Goal: Information Seeking & Learning: Learn about a topic

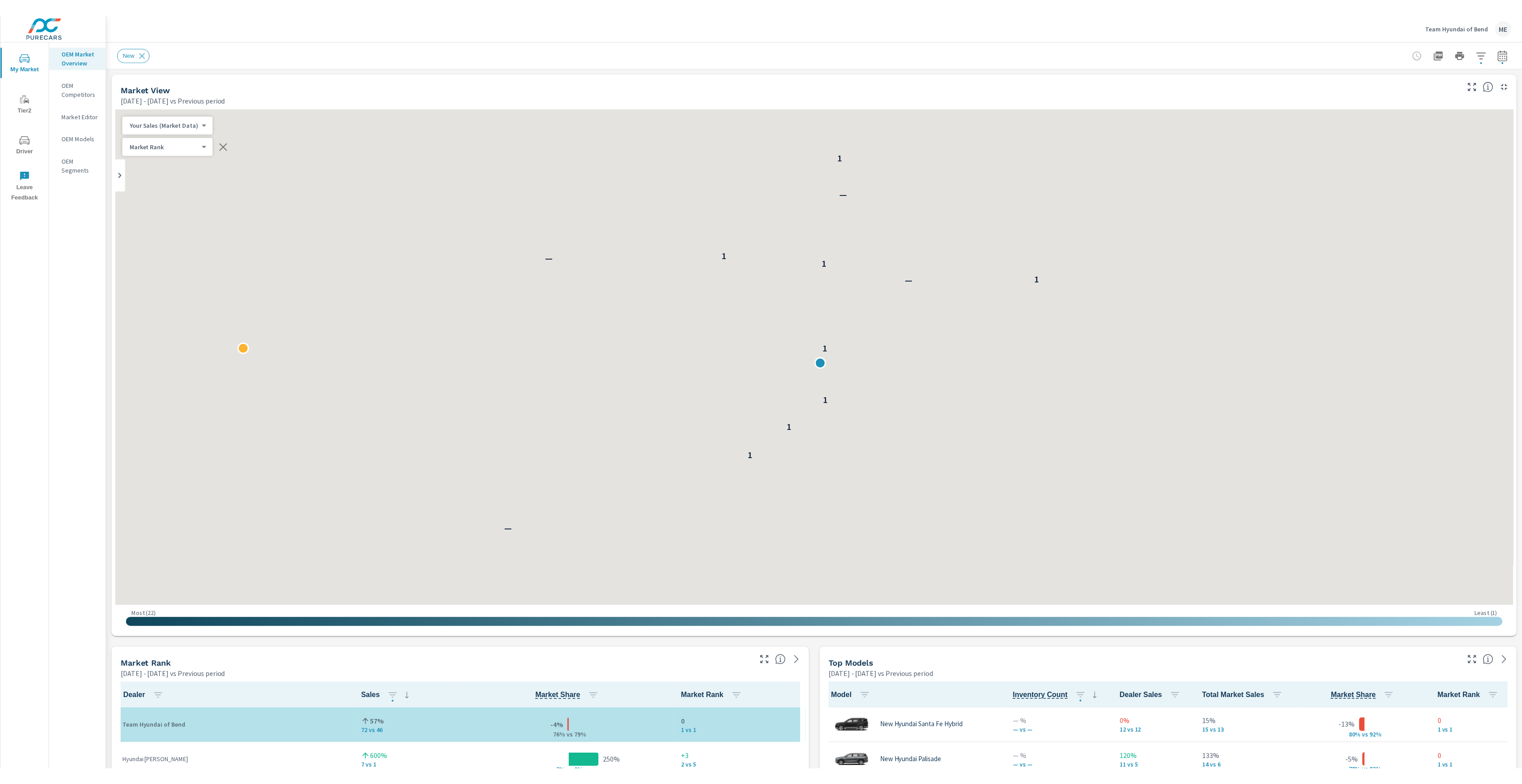
scroll to position [1, 0]
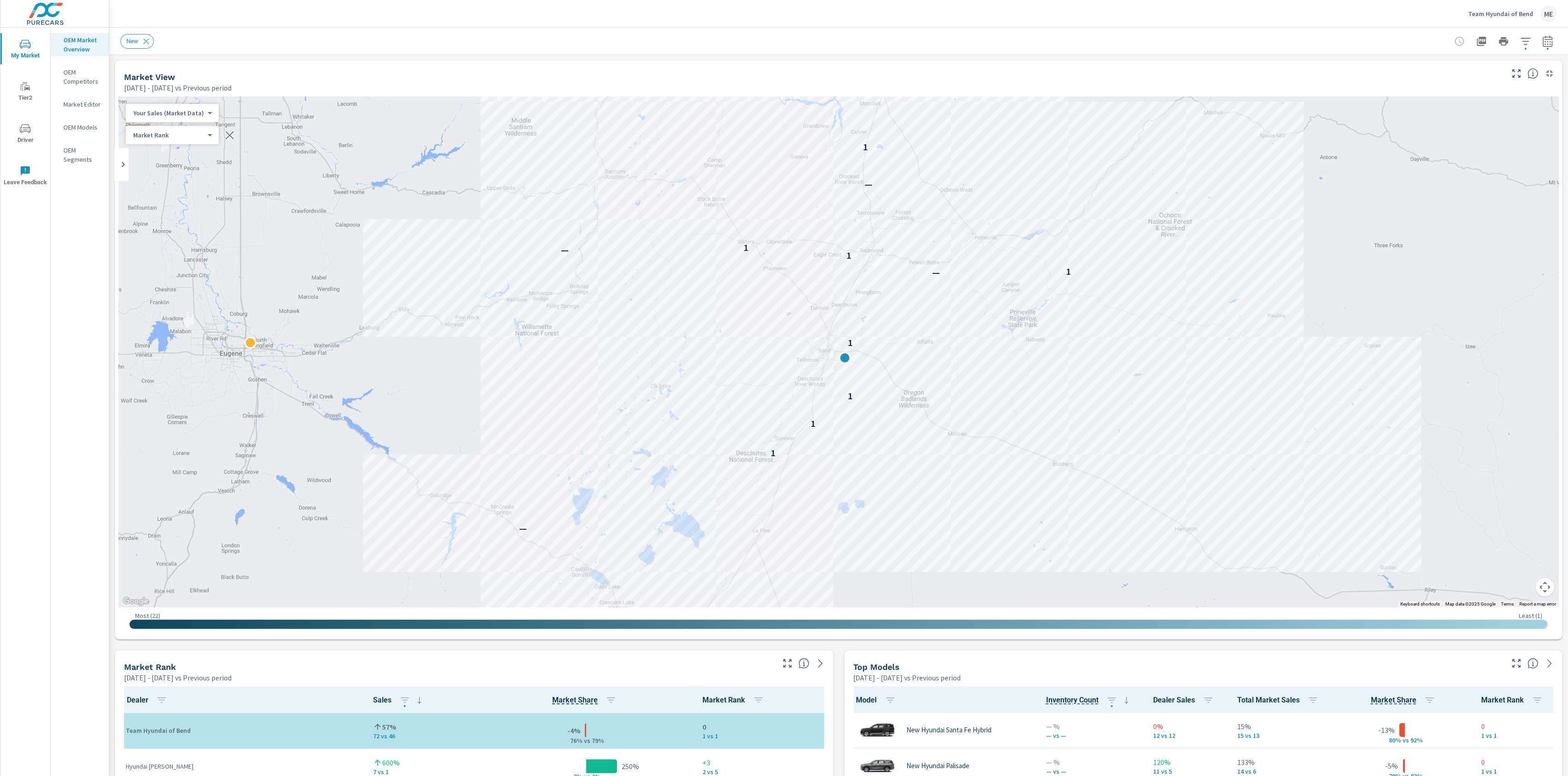
click at [183, 140] on div "Market Rank 4 ​" at bounding box center [172, 135] width 93 height 18
click at [176, 132] on body "My Market Tier2 Driver Leave Feedback OEM Market Overview OEM Competitors Marke…" at bounding box center [784, 388] width 1568 height 776
drag, startPoint x: 880, startPoint y: 178, endPoint x: 792, endPoint y: 223, distance: 98.8
click at [790, 224] on div at bounding box center [784, 388] width 1568 height 776
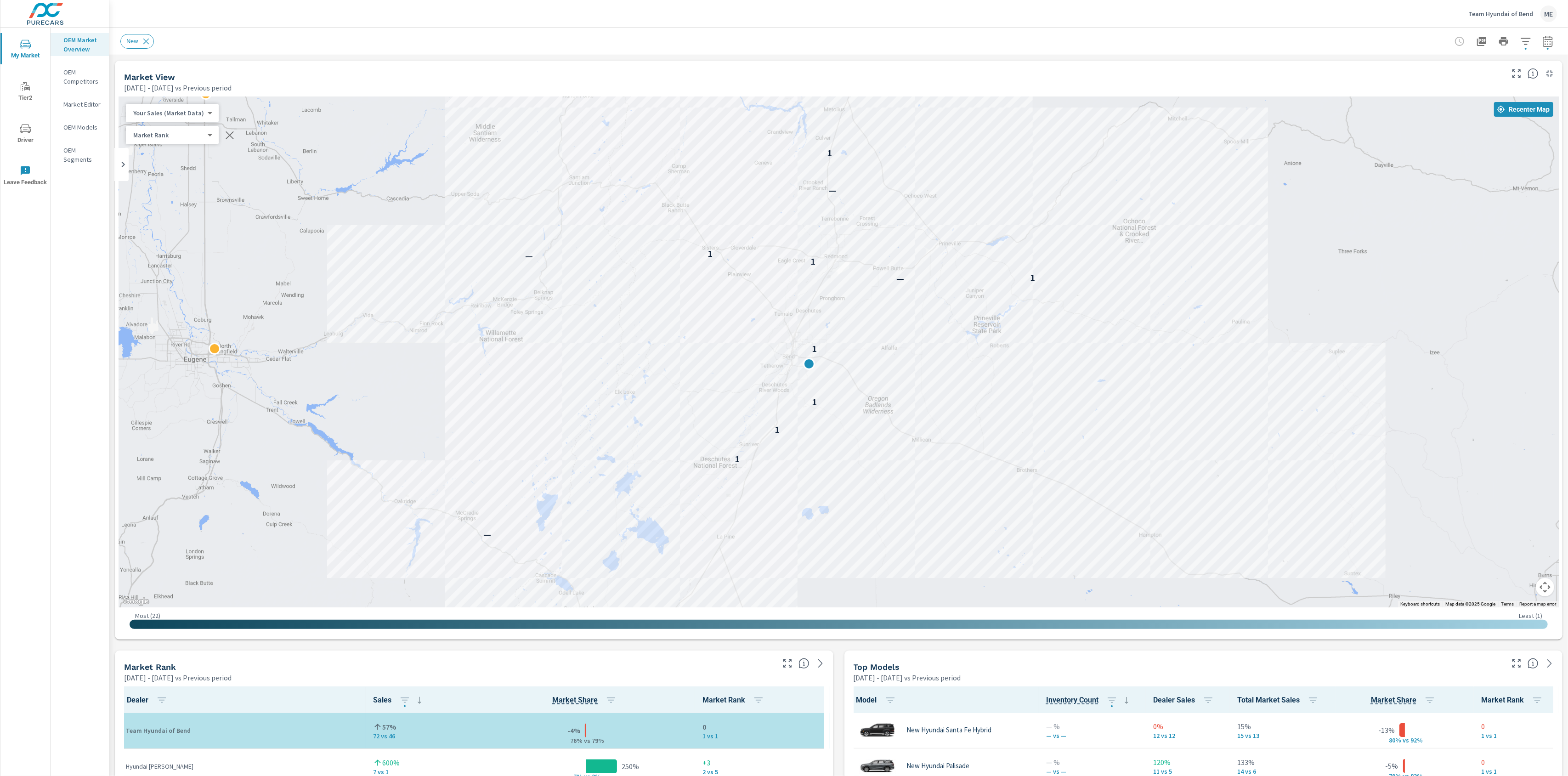
drag, startPoint x: 909, startPoint y: 236, endPoint x: 863, endPoint y: 243, distance: 46.5
click at [872, 244] on div "— — 1 1 1 1 — 1 1 — 1 — 1 1 — 1" at bounding box center [839, 351] width 1441 height 511
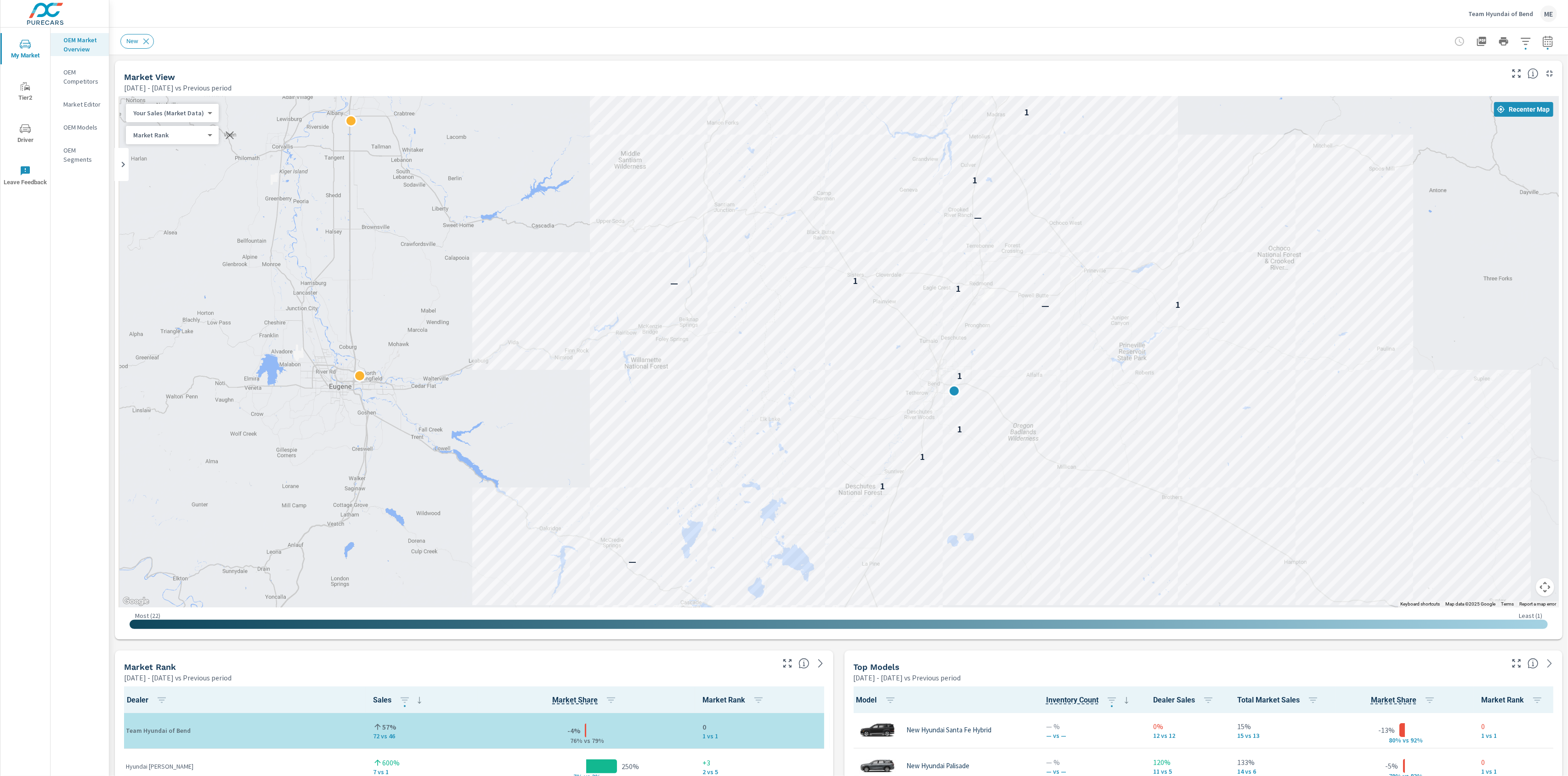
drag, startPoint x: 573, startPoint y: 307, endPoint x: 724, endPoint y: 338, distance: 154.1
click at [724, 338] on div "— — 1 1 1 1 — 1 1 — 1 — 1 1 — 1" at bounding box center [839, 351] width 1441 height 511
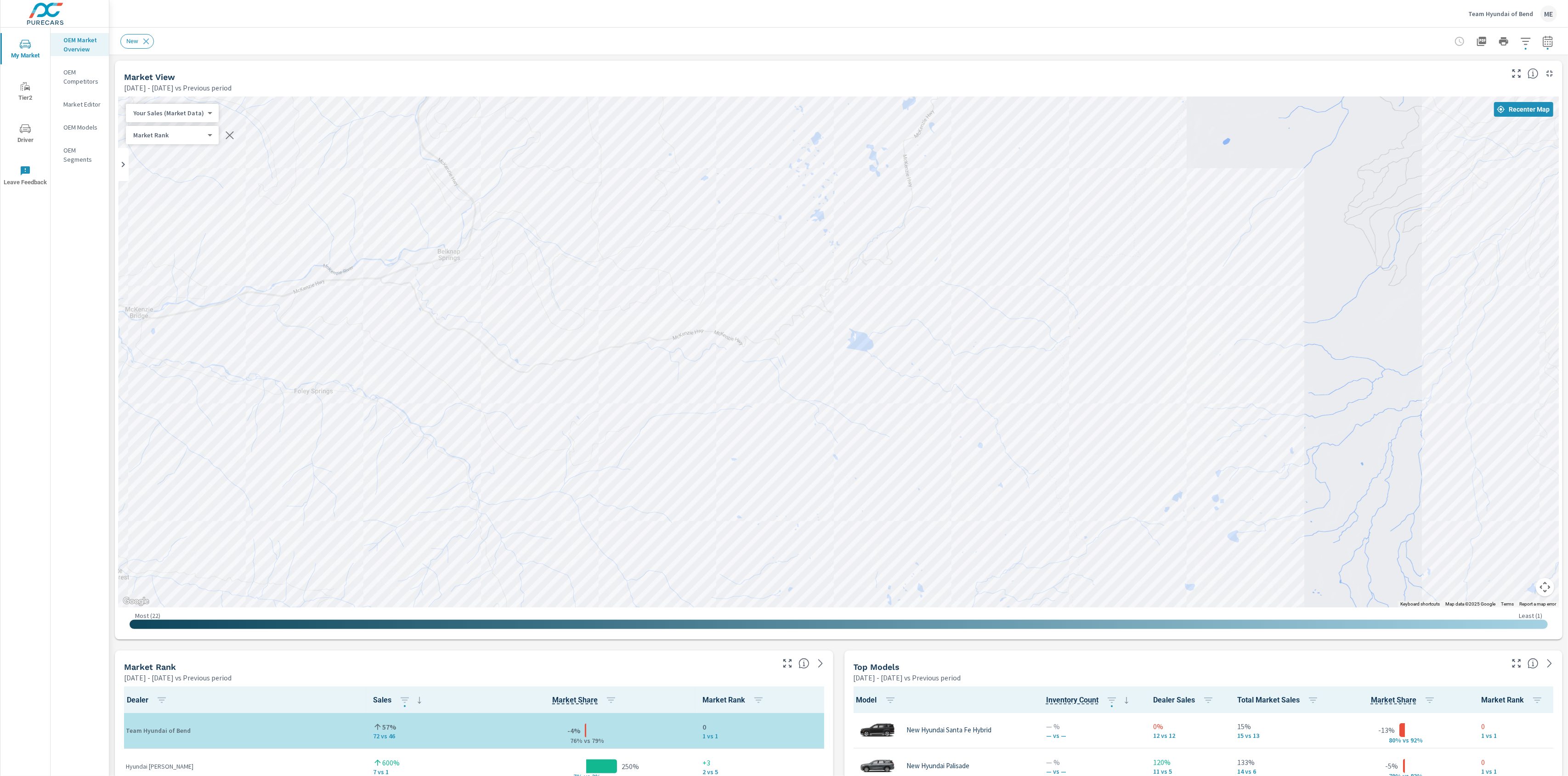
drag, startPoint x: 965, startPoint y: 414, endPoint x: 511, endPoint y: 370, distance: 456.1
click at [511, 370] on div "—" at bounding box center [885, 625] width 1177 height 662
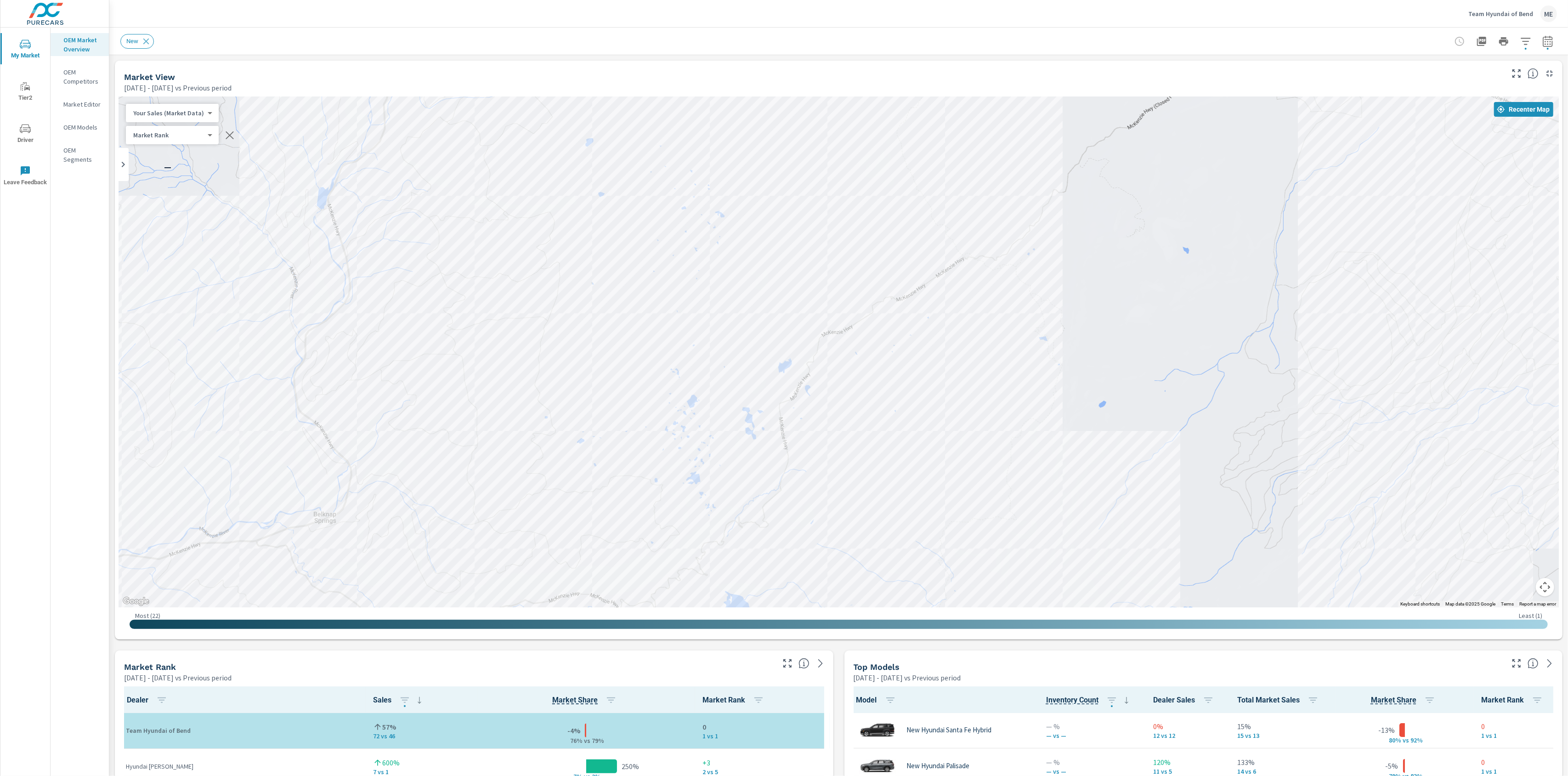
drag, startPoint x: 940, startPoint y: 174, endPoint x: 810, endPoint y: 450, distance: 305.1
click at [810, 450] on div "— 1" at bounding box center [839, 351] width 1441 height 511
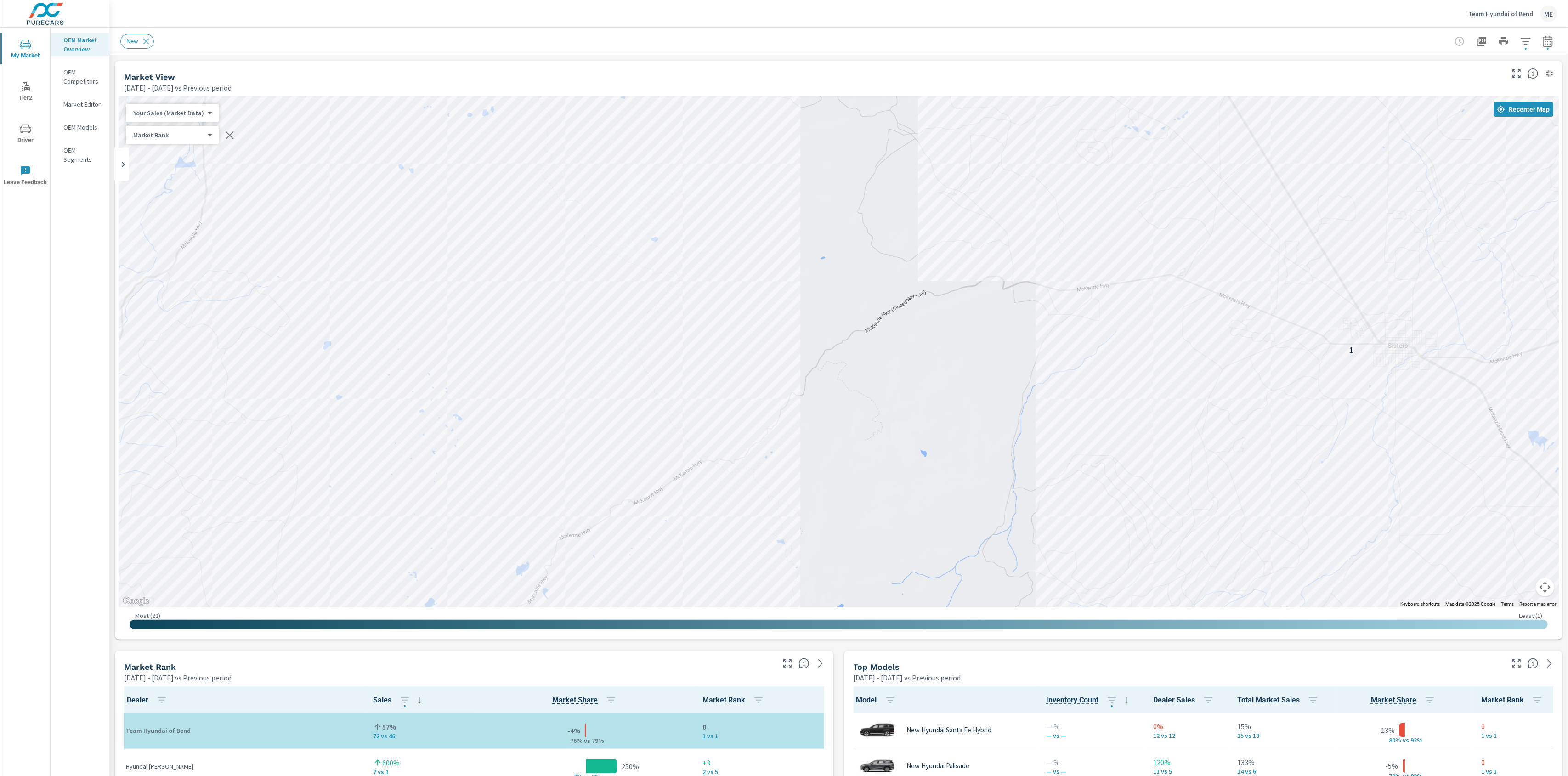
drag, startPoint x: 1137, startPoint y: 277, endPoint x: 873, endPoint y: 475, distance: 330.0
click at [873, 475] on div "— 1" at bounding box center [839, 351] width 1441 height 511
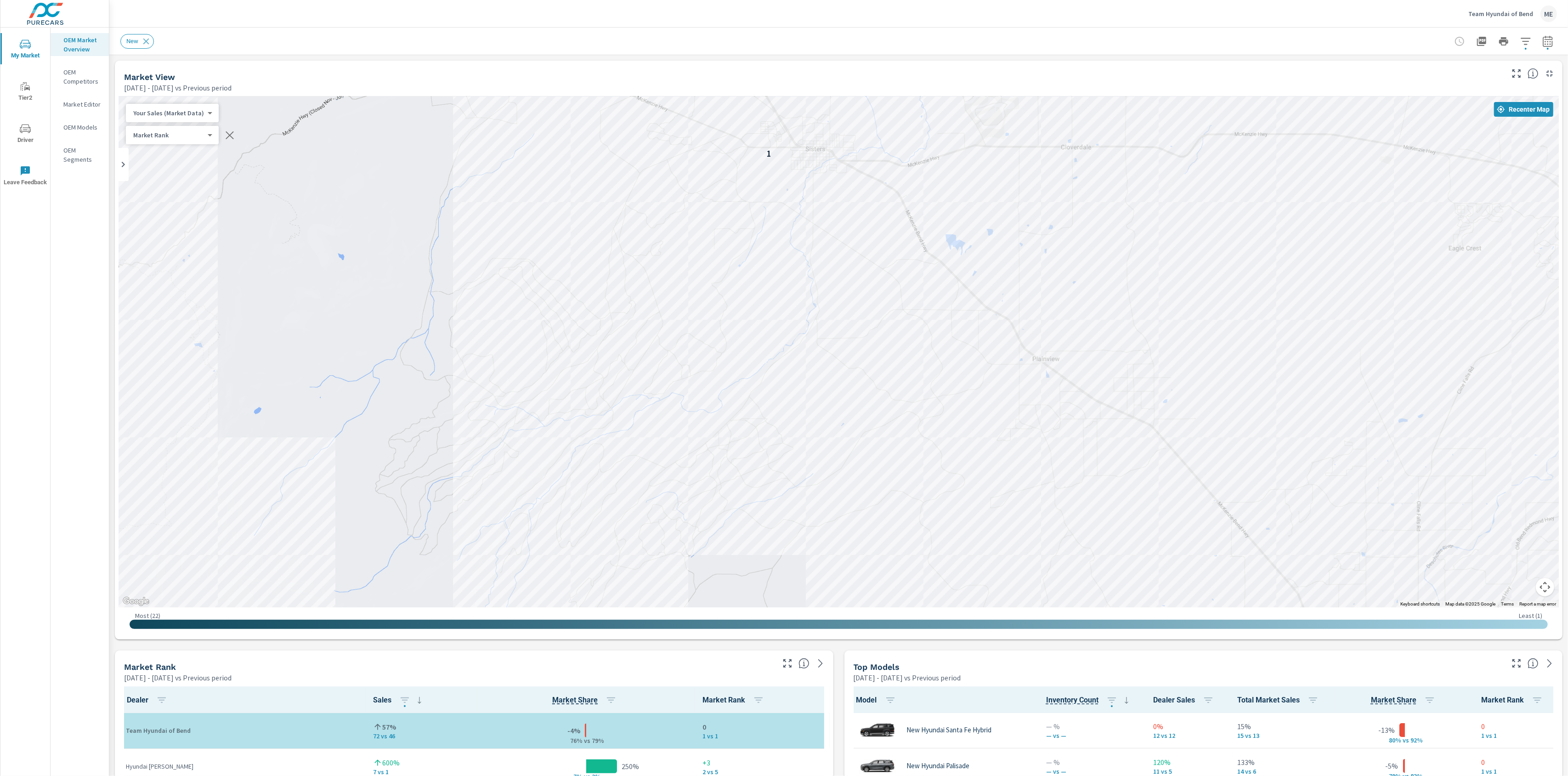
drag, startPoint x: 1233, startPoint y: 445, endPoint x: 643, endPoint y: 251, distance: 621.1
click at [643, 251] on div "1 1 —" at bounding box center [844, 486] width 1177 height 662
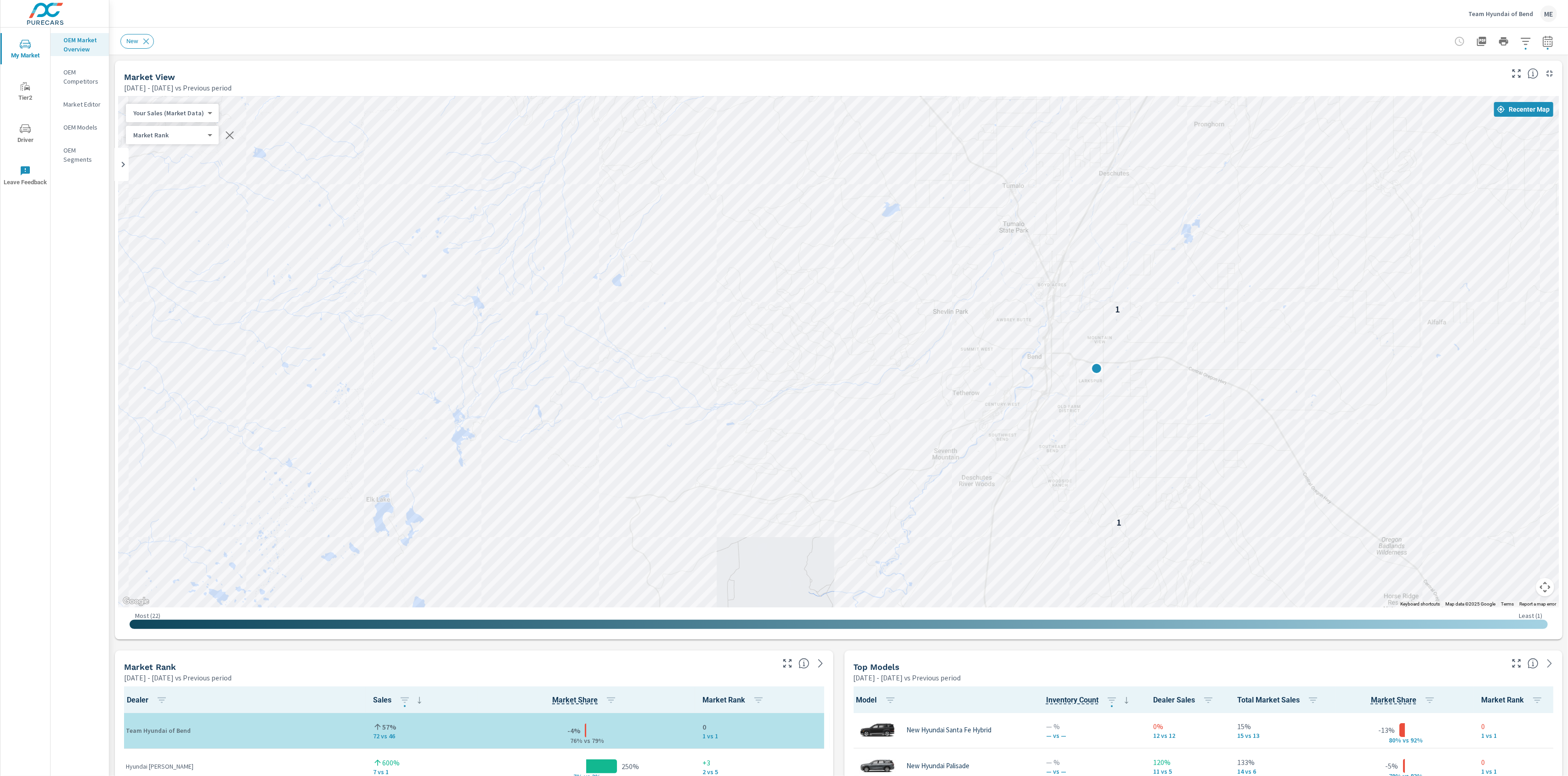
drag, startPoint x: 1061, startPoint y: 470, endPoint x: 882, endPoint y: 144, distance: 371.9
click at [882, 144] on div "1 1 1 — 1 — 1 — 1" at bounding box center [1252, 361] width 1177 height 662
drag, startPoint x: 876, startPoint y: 233, endPoint x: 825, endPoint y: 236, distance: 51.1
click at [825, 236] on div "1 1 1 1 — 1 1 — 1" at bounding box center [839, 351] width 1441 height 511
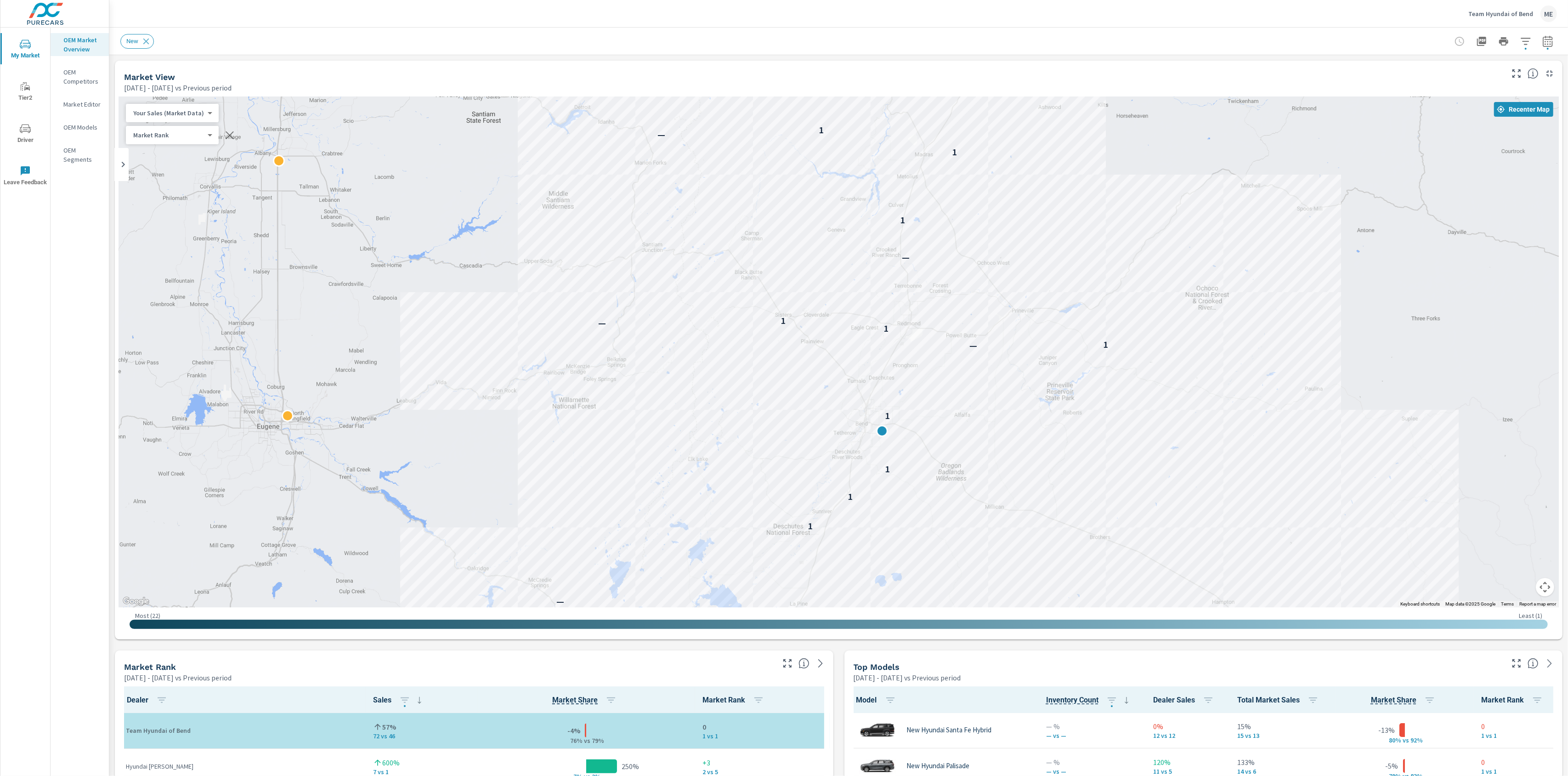
drag, startPoint x: 897, startPoint y: 283, endPoint x: 897, endPoint y: 366, distance: 83.0
click at [897, 366] on div "— — 1 1 1 1 — 1 1 — 1 — 1 1 — 1" at bounding box center [839, 351] width 1441 height 511
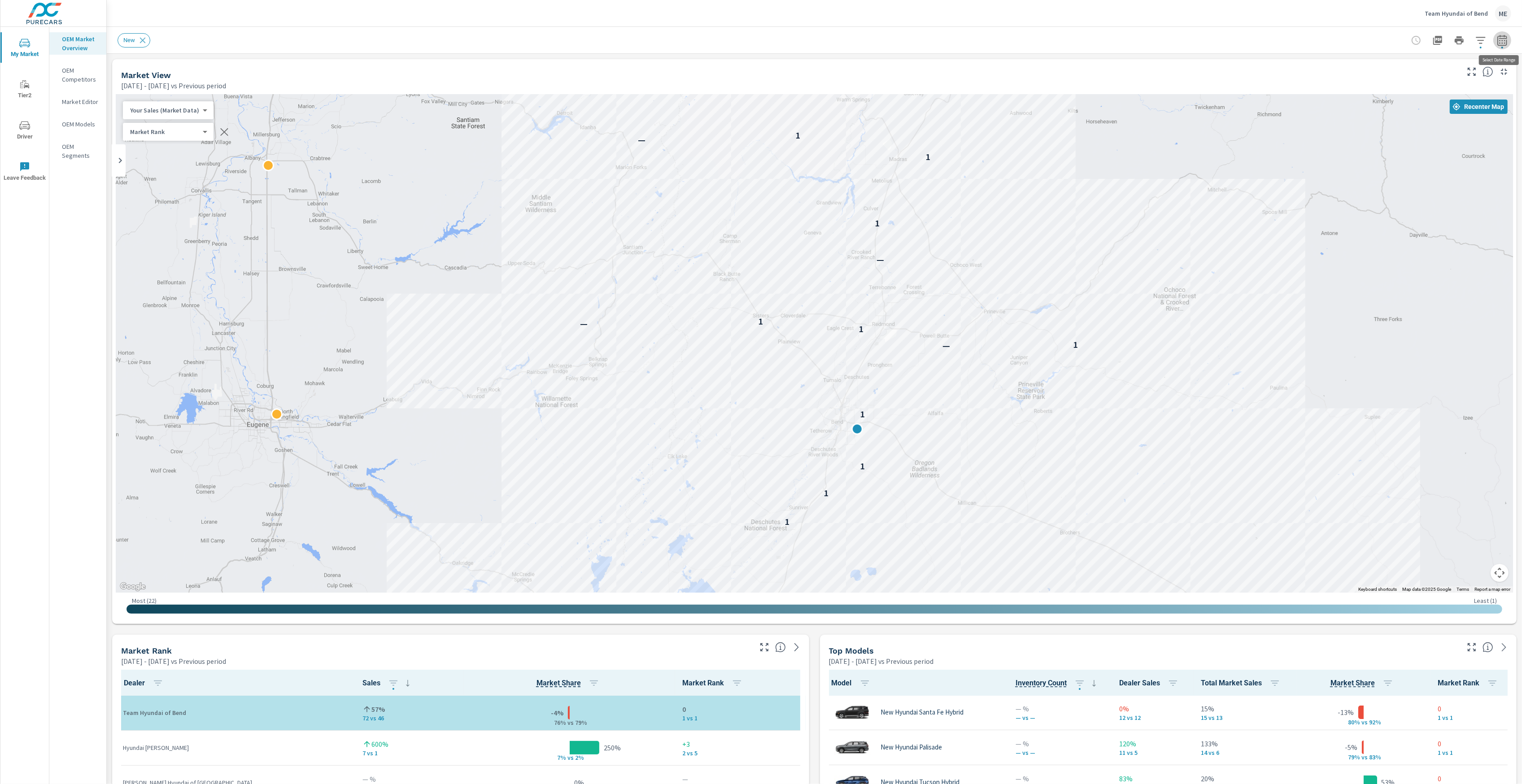
click at [1504, 38] on icon "button" at bounding box center [1502, 40] width 10 height 11
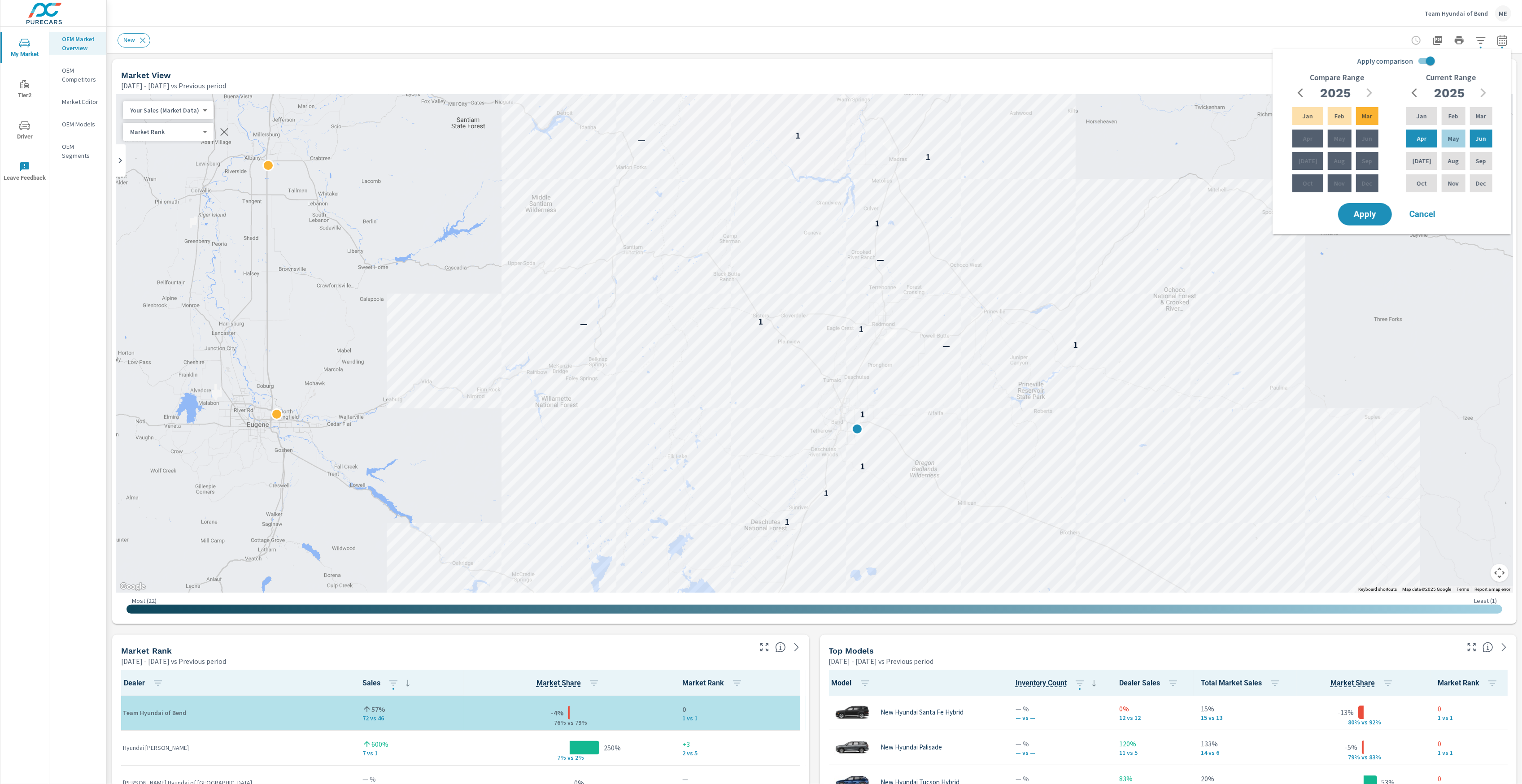
click at [1504, 38] on icon "button" at bounding box center [1502, 40] width 10 height 11
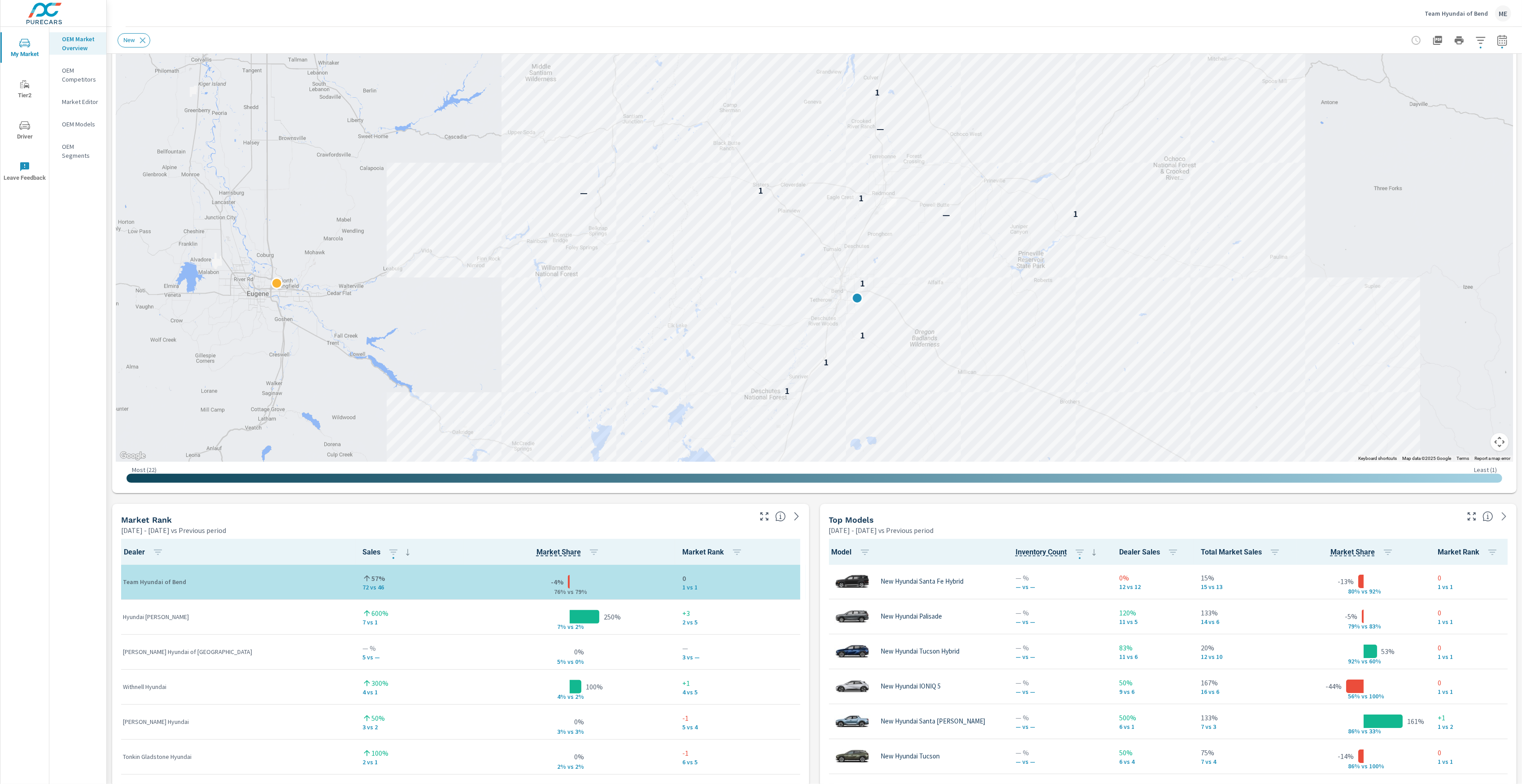
scroll to position [131, 0]
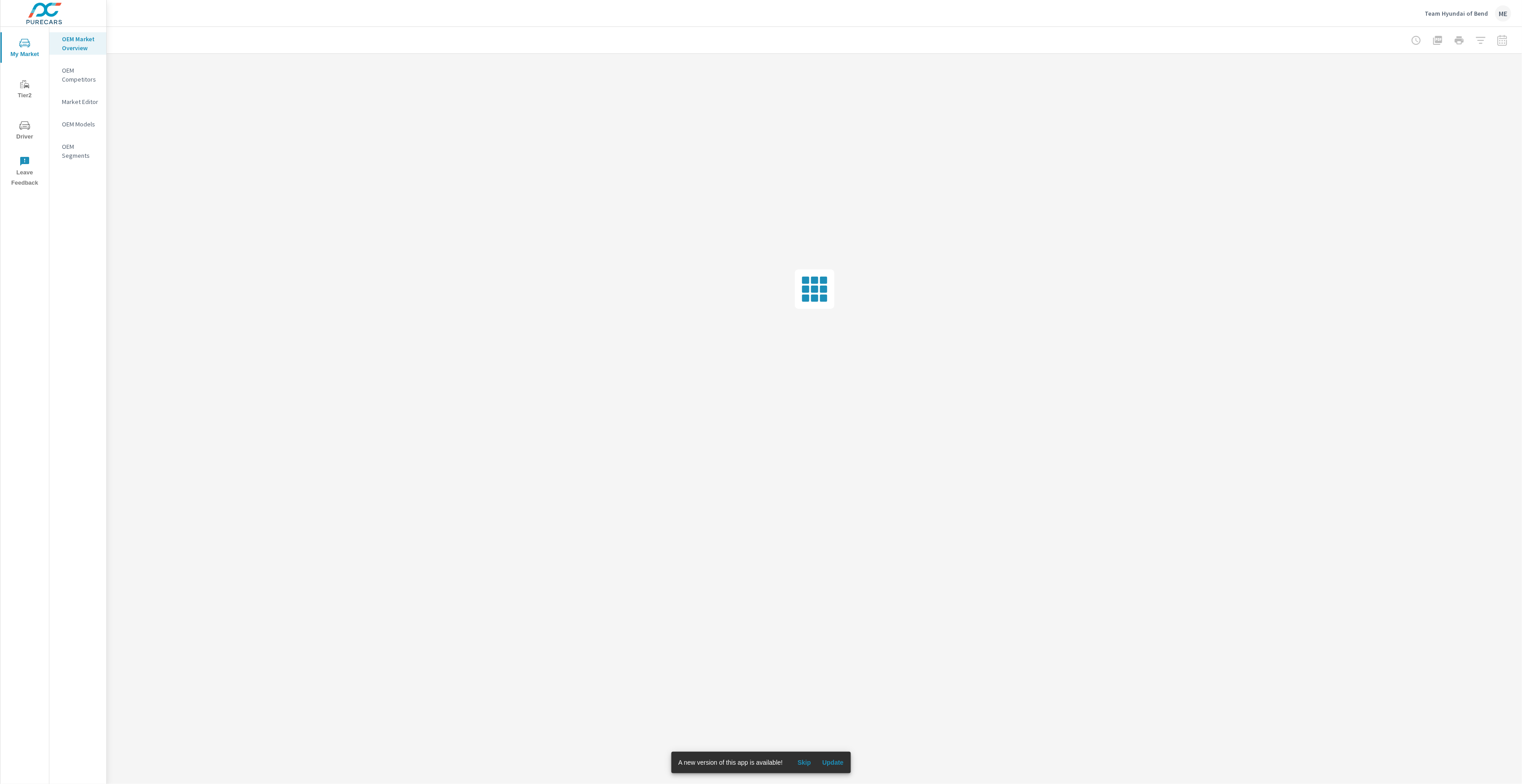
click at [833, 766] on span "Update" at bounding box center [833, 762] width 21 height 8
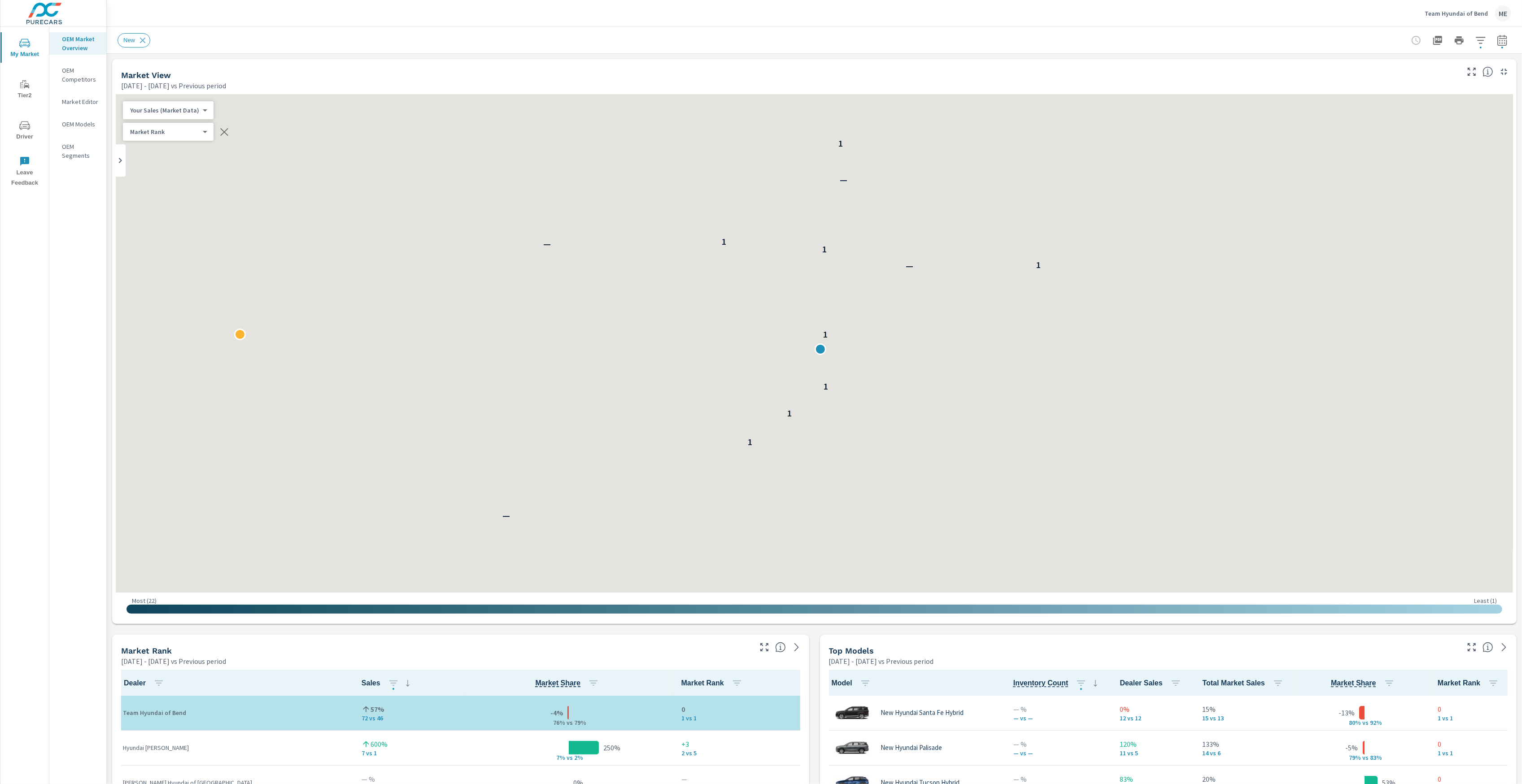
scroll to position [1, 0]
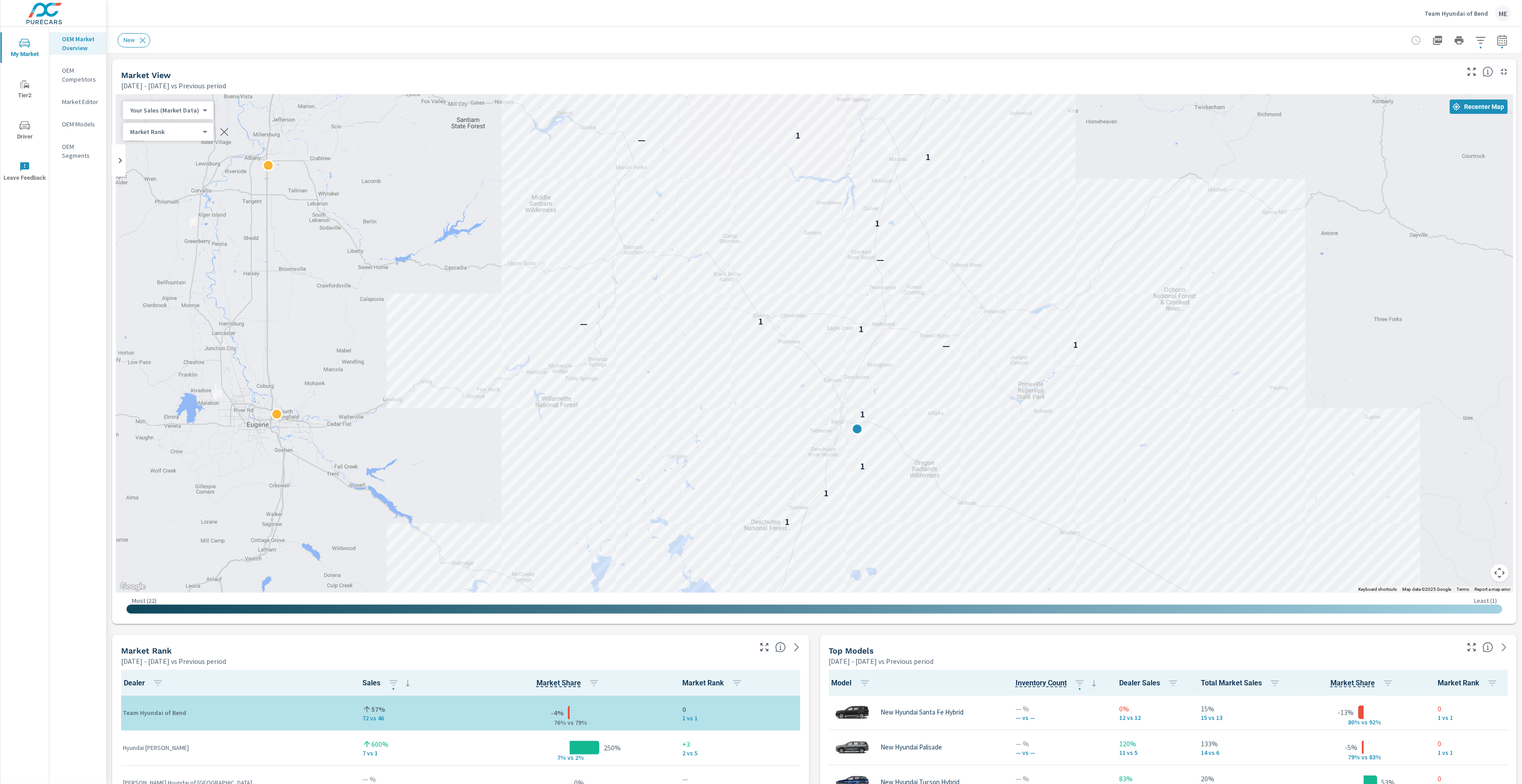
click at [1482, 38] on icon "button" at bounding box center [1481, 40] width 11 height 11
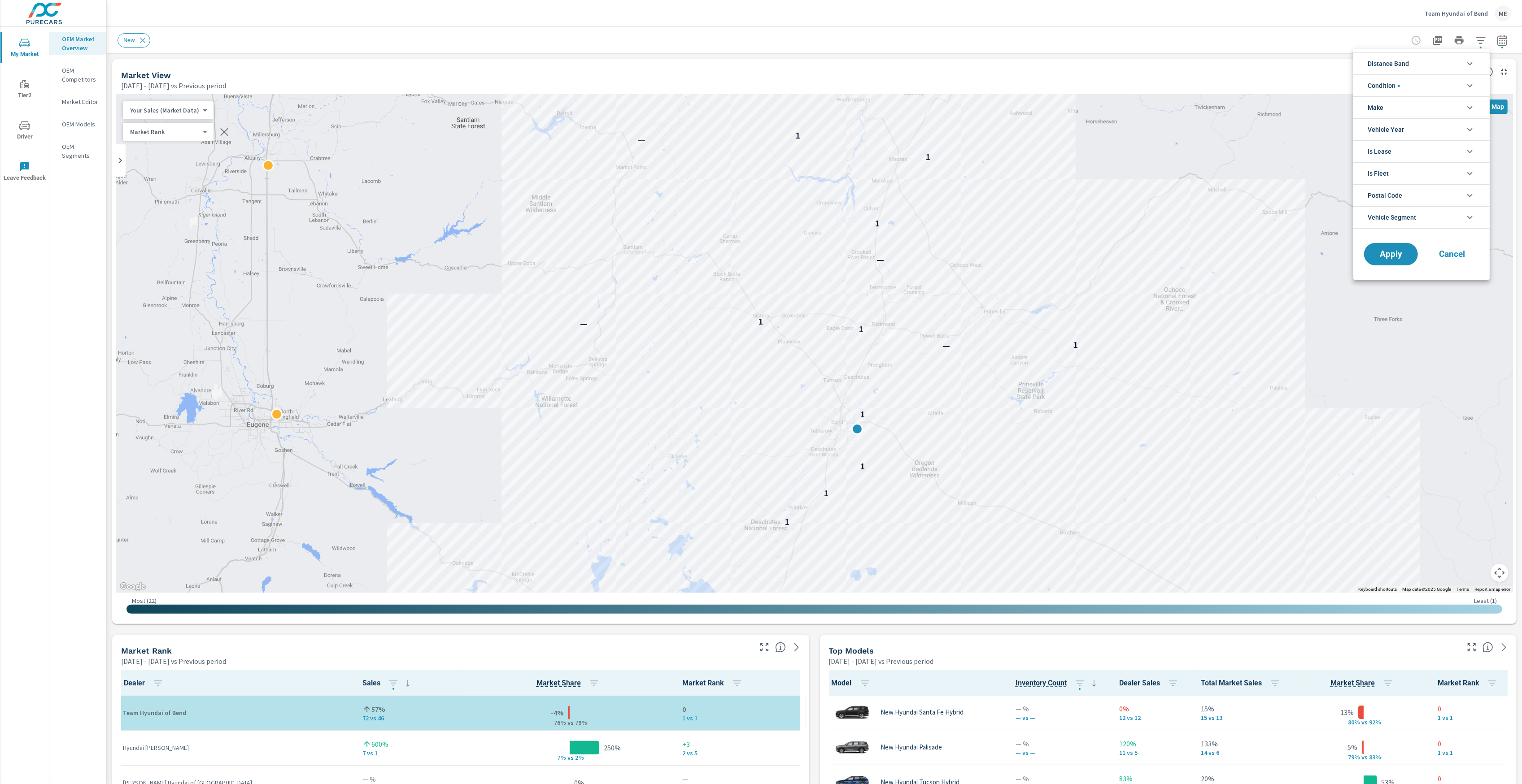
click at [1387, 106] on li "Make" at bounding box center [1422, 107] width 136 height 22
click at [1397, 129] on span "Hyundai" at bounding box center [1432, 128] width 99 height 11
click at [1386, 277] on span "Apply" at bounding box center [1391, 275] width 37 height 9
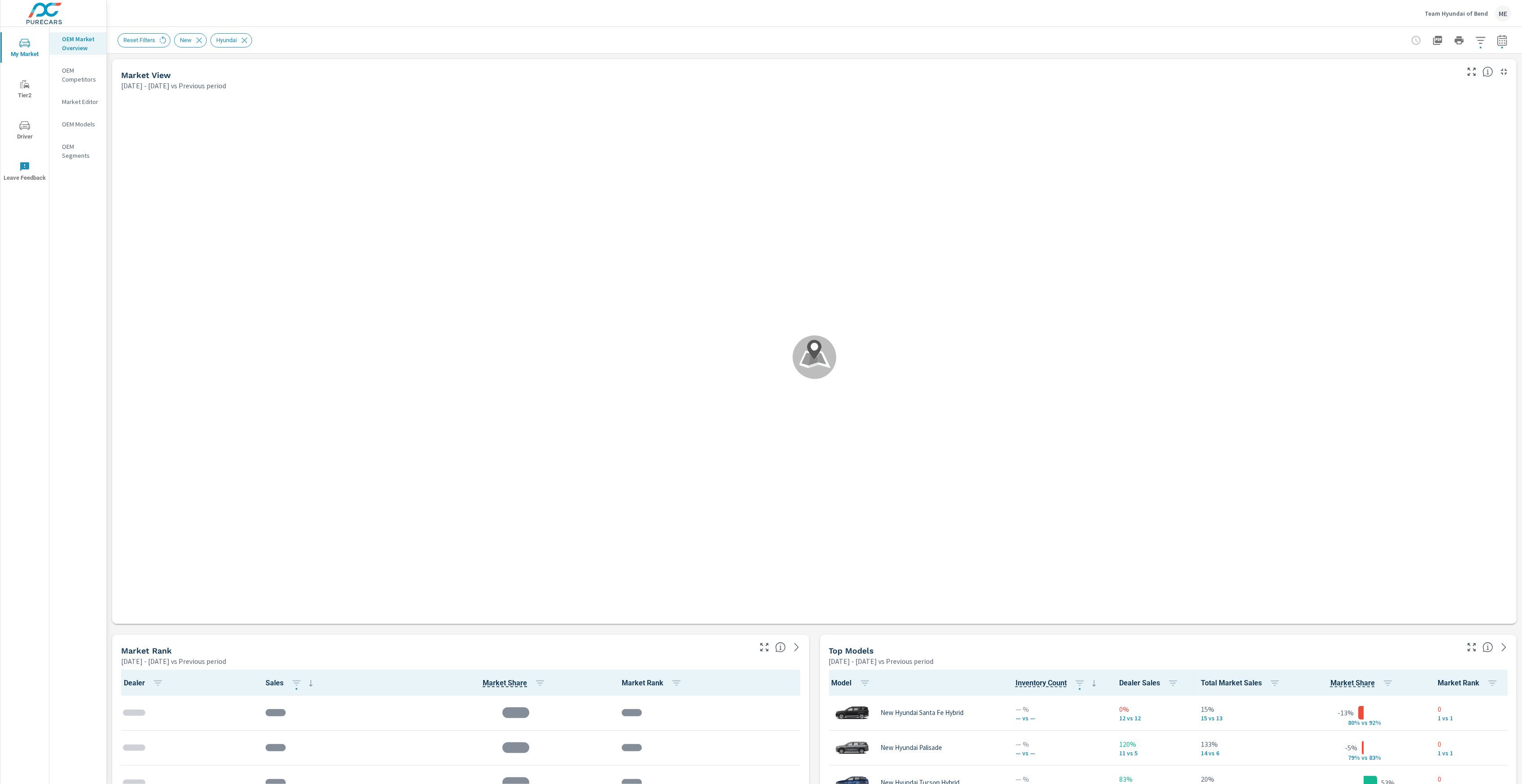
scroll to position [1, 0]
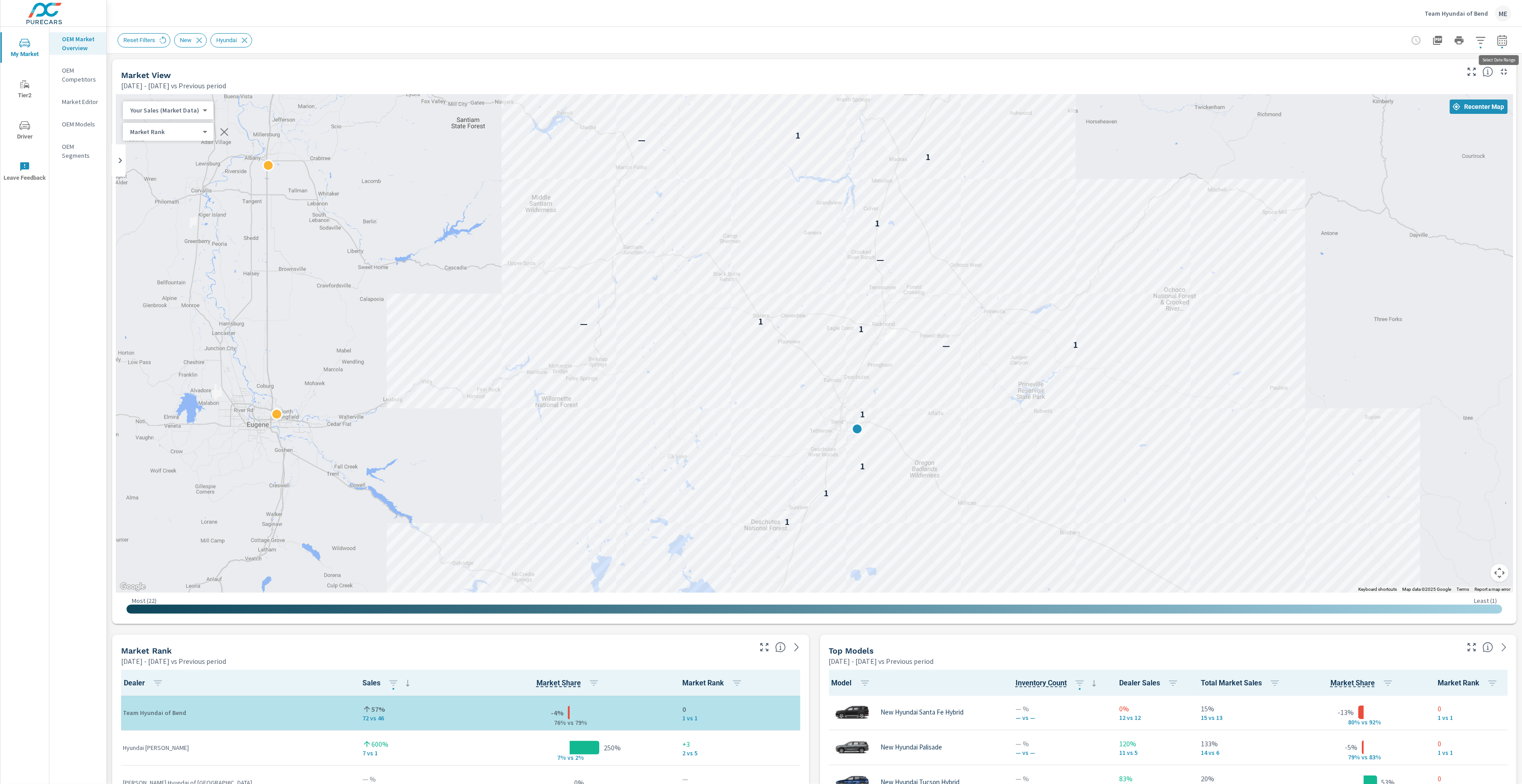
click at [1500, 43] on icon "button" at bounding box center [1502, 41] width 6 height 4
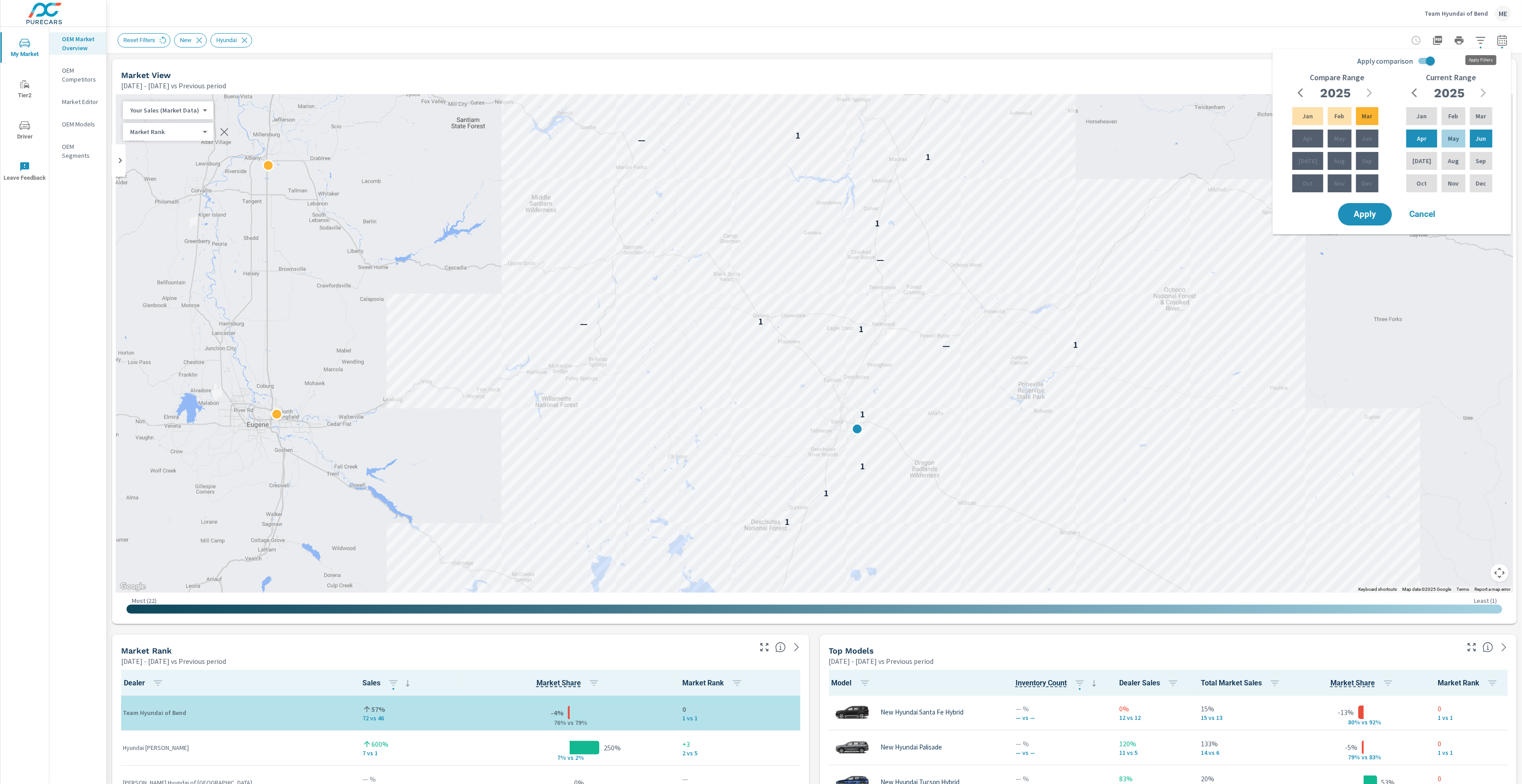
click at [1480, 41] on icon "button" at bounding box center [1481, 40] width 11 height 11
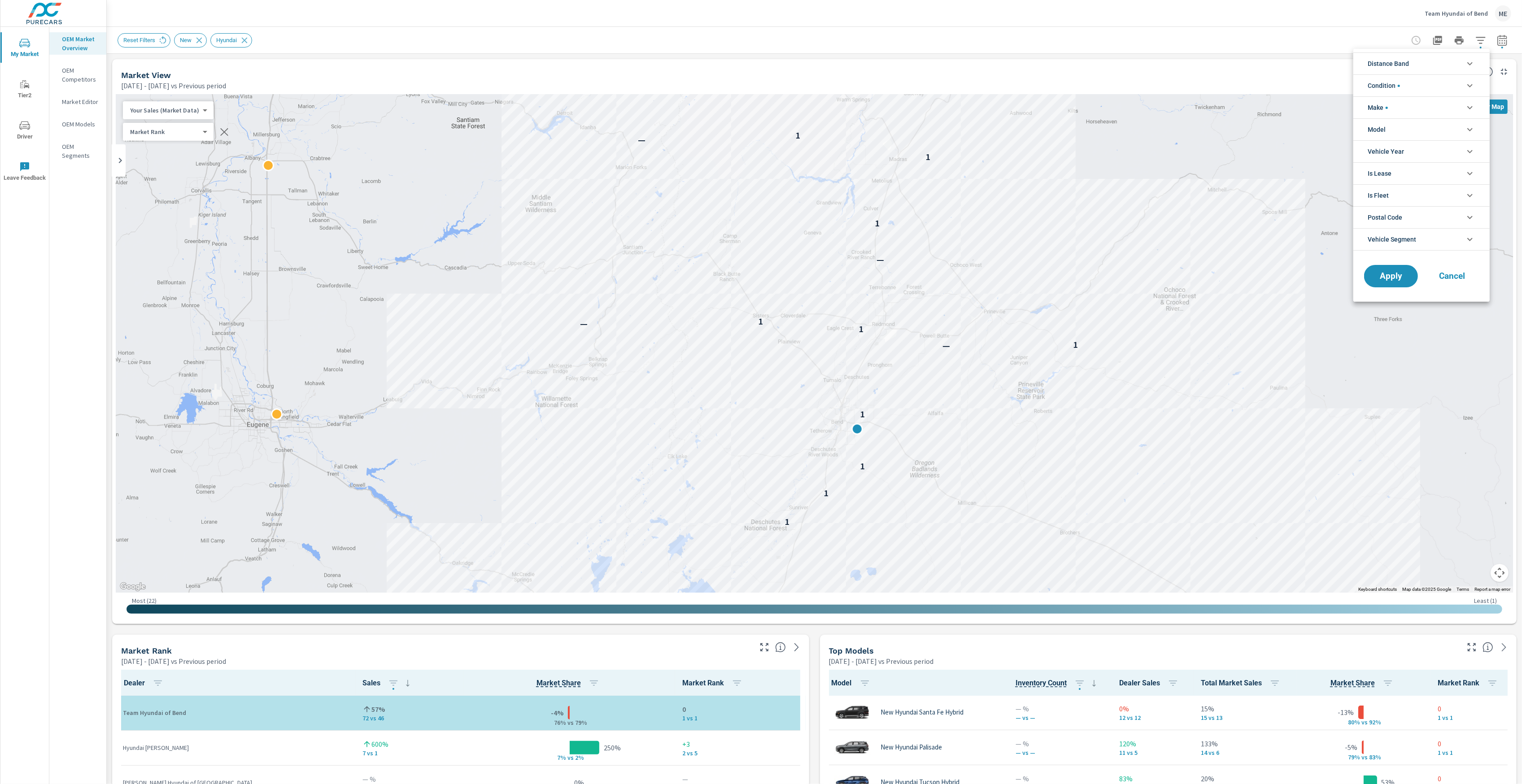
click at [1395, 128] on li "Model" at bounding box center [1422, 129] width 136 height 22
click at [1408, 193] on span "Santa Fe Hybrid" at bounding box center [1432, 191] width 99 height 11
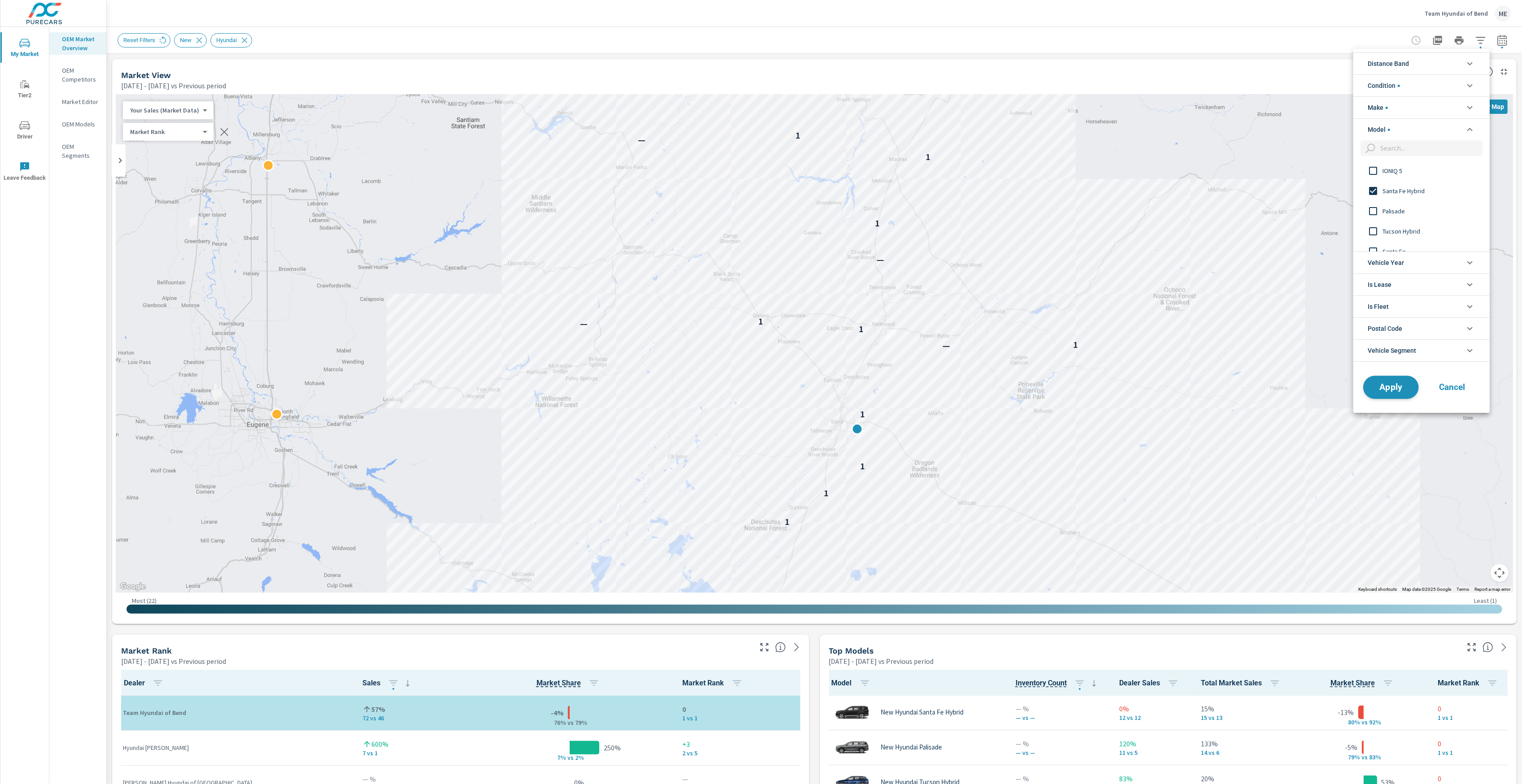
click at [1386, 394] on button "Apply" at bounding box center [1391, 387] width 55 height 24
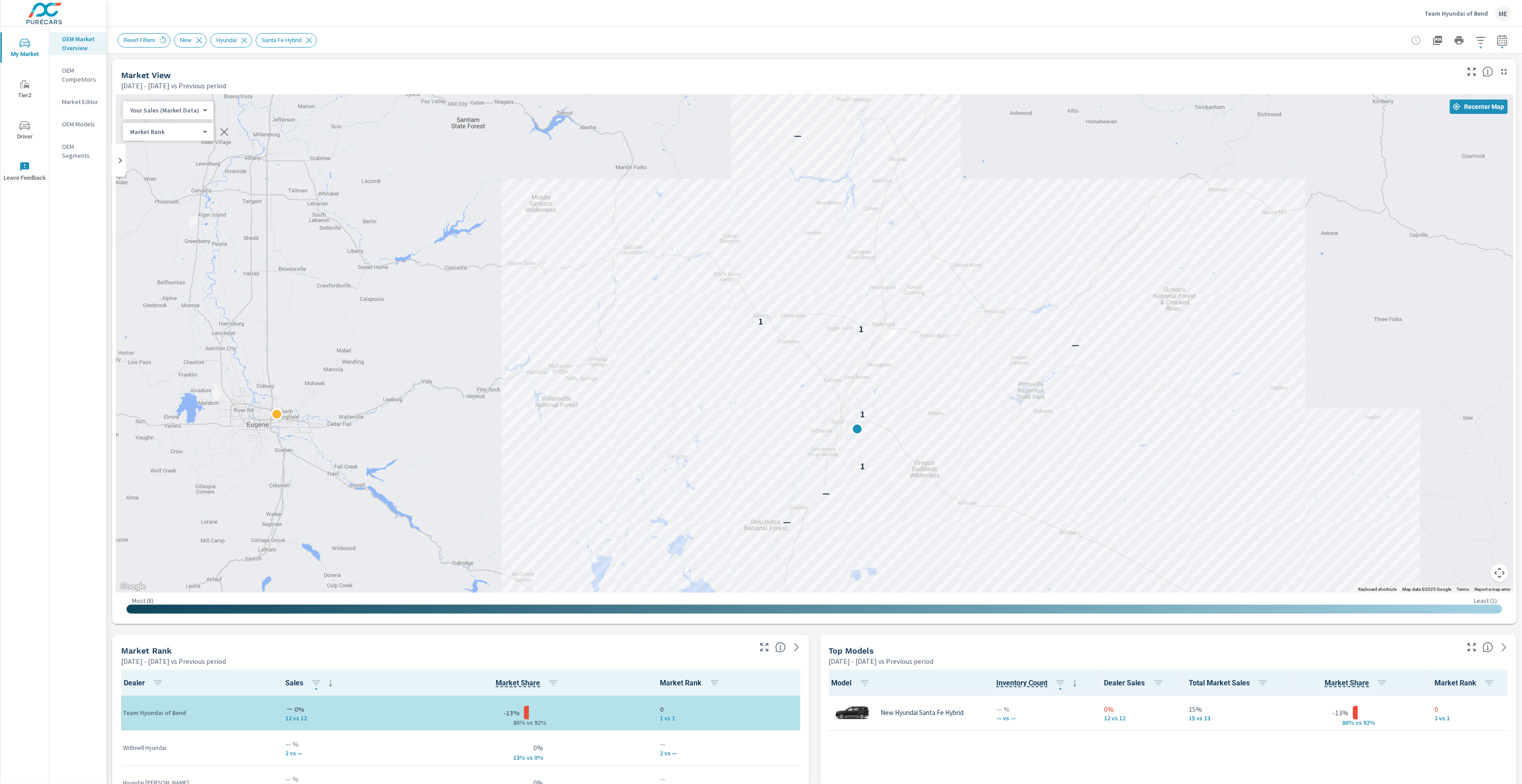
click at [1481, 40] on icon "button" at bounding box center [1481, 40] width 11 height 11
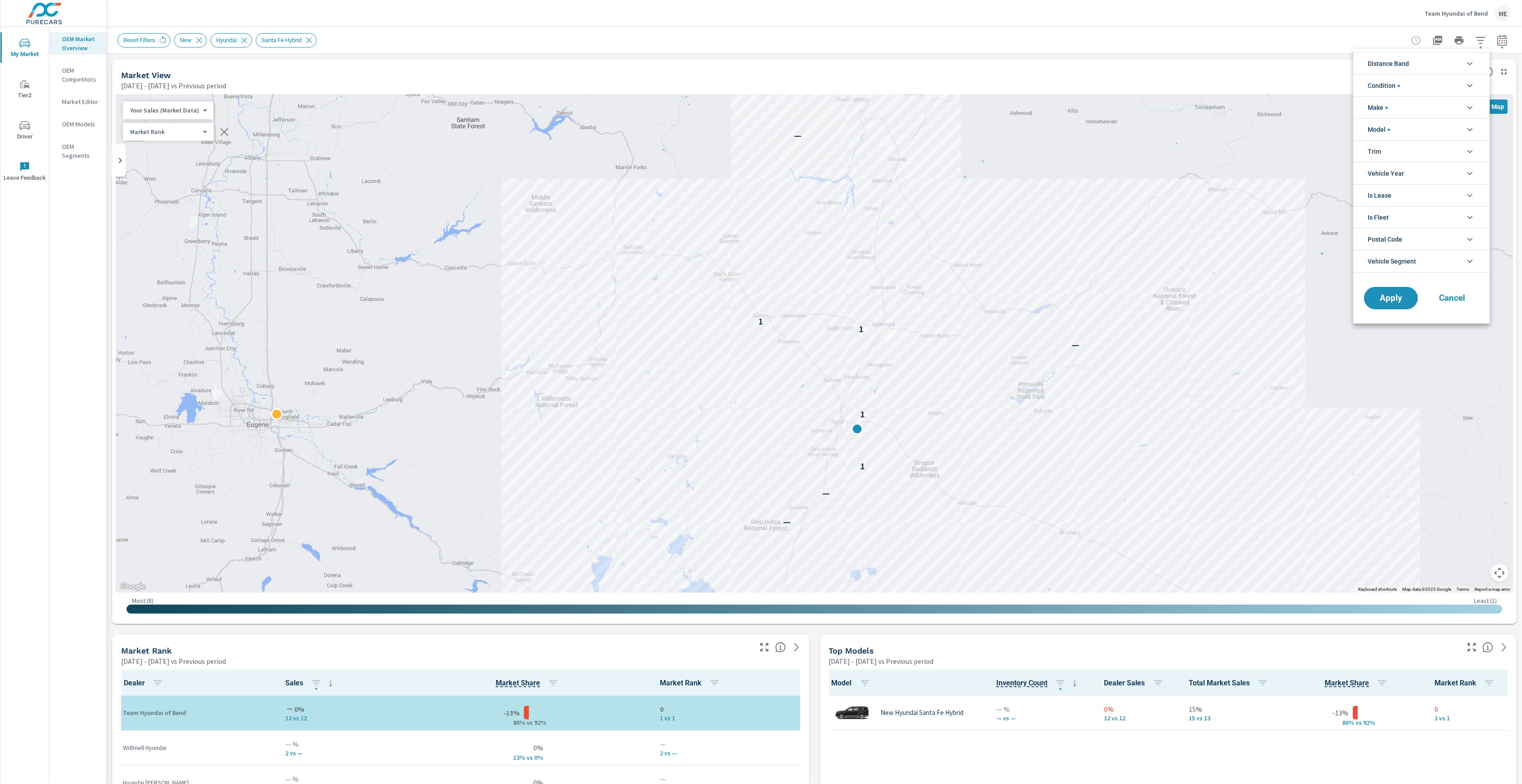
scroll to position [40, 0]
click at [1420, 261] on li "Vehicle Segment" at bounding box center [1422, 260] width 136 height 22
drag, startPoint x: 812, startPoint y: 30, endPoint x: 805, endPoint y: 4, distance: 26.9
click at [812, 30] on div at bounding box center [761, 392] width 1522 height 784
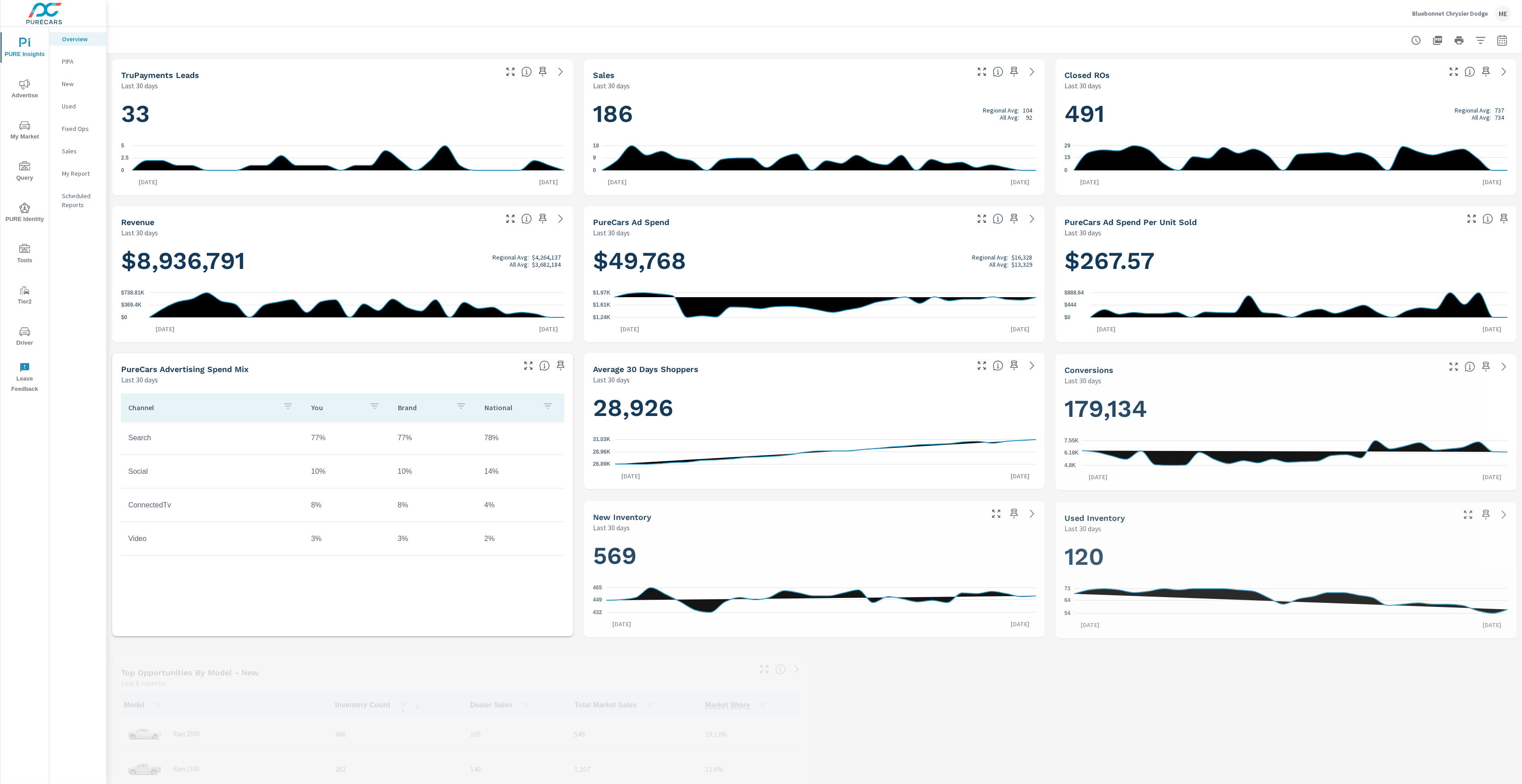
scroll to position [1, 0]
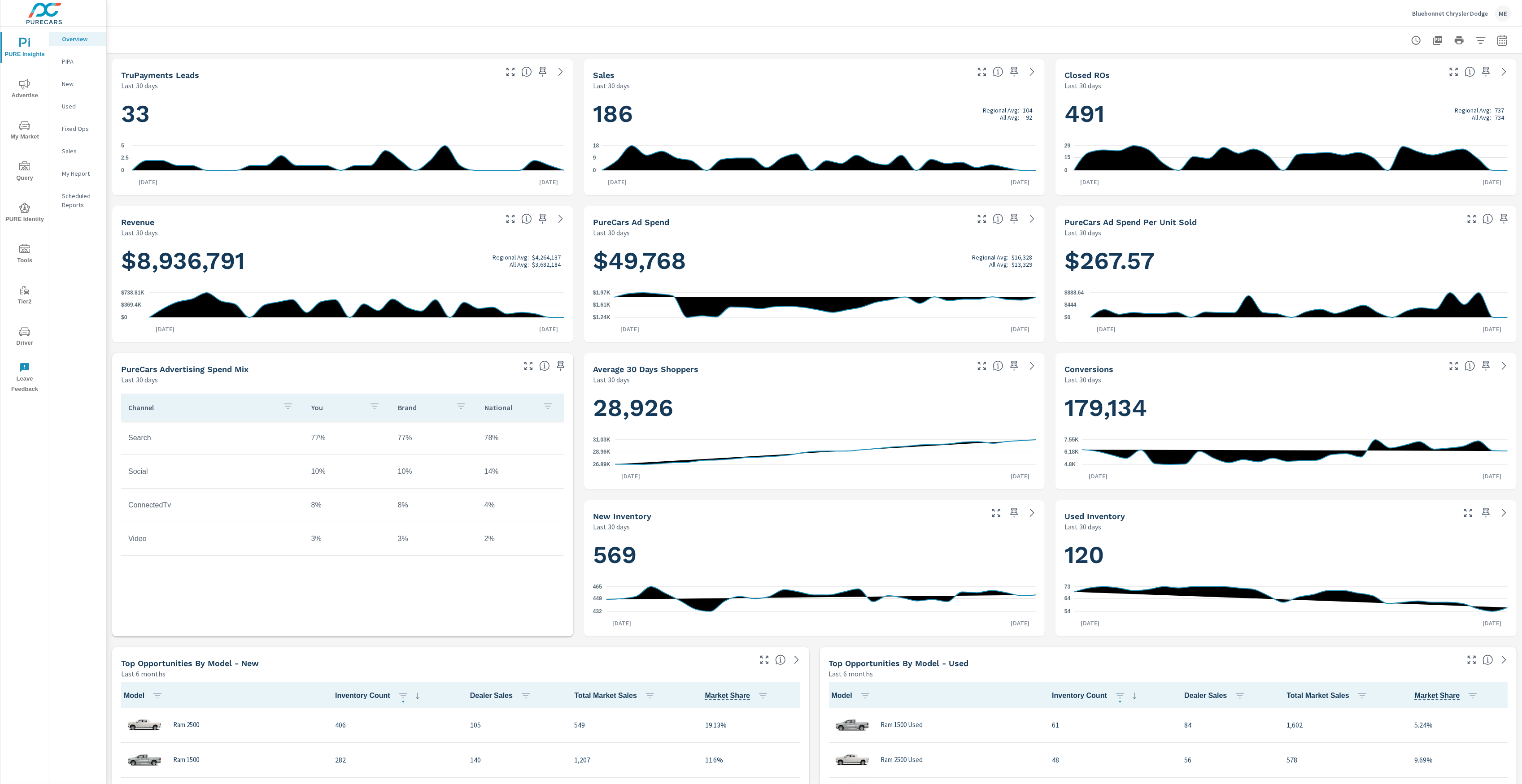
click at [19, 129] on icon "nav menu" at bounding box center [25, 126] width 11 height 11
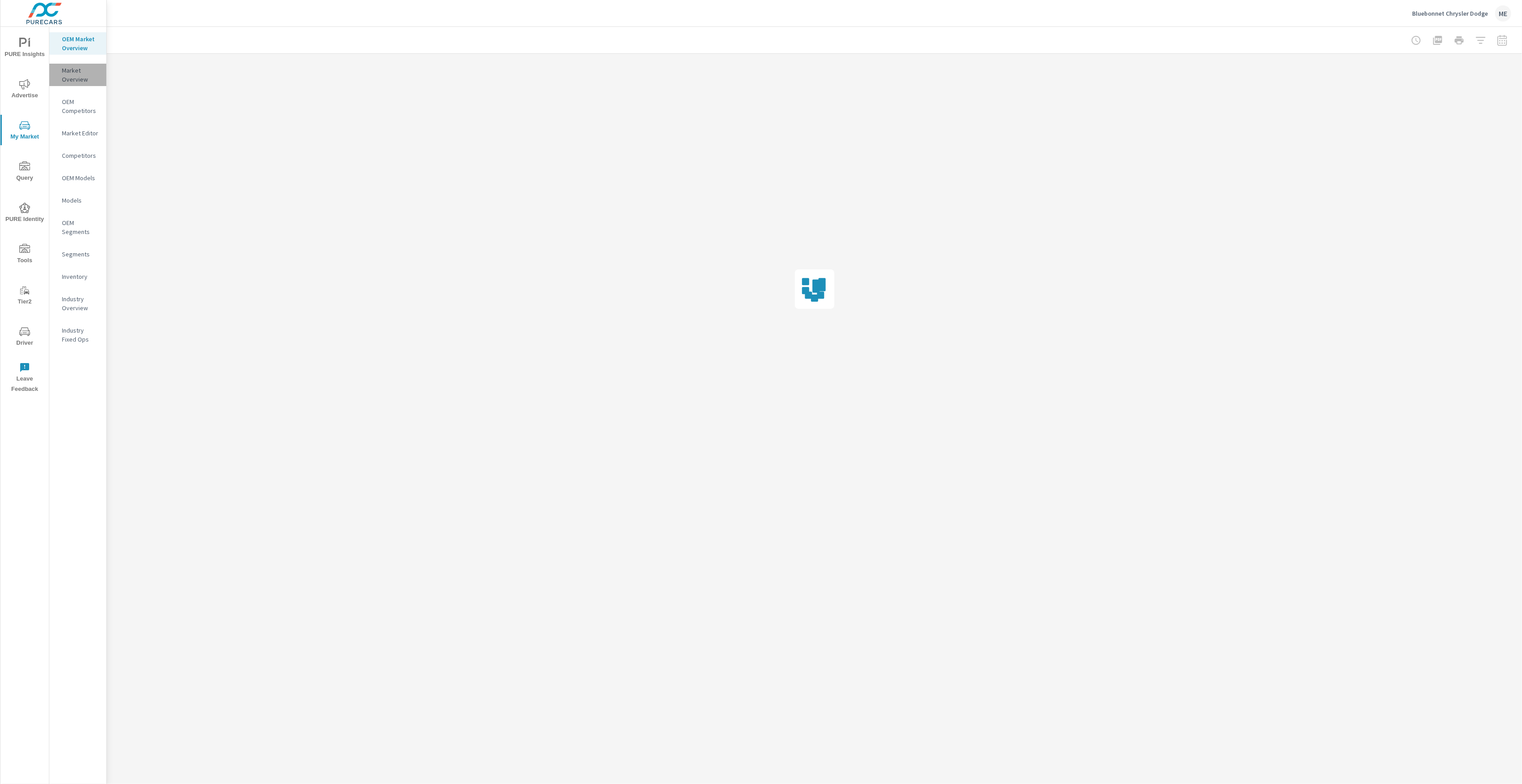
click at [78, 79] on p "Market Overview" at bounding box center [80, 75] width 37 height 18
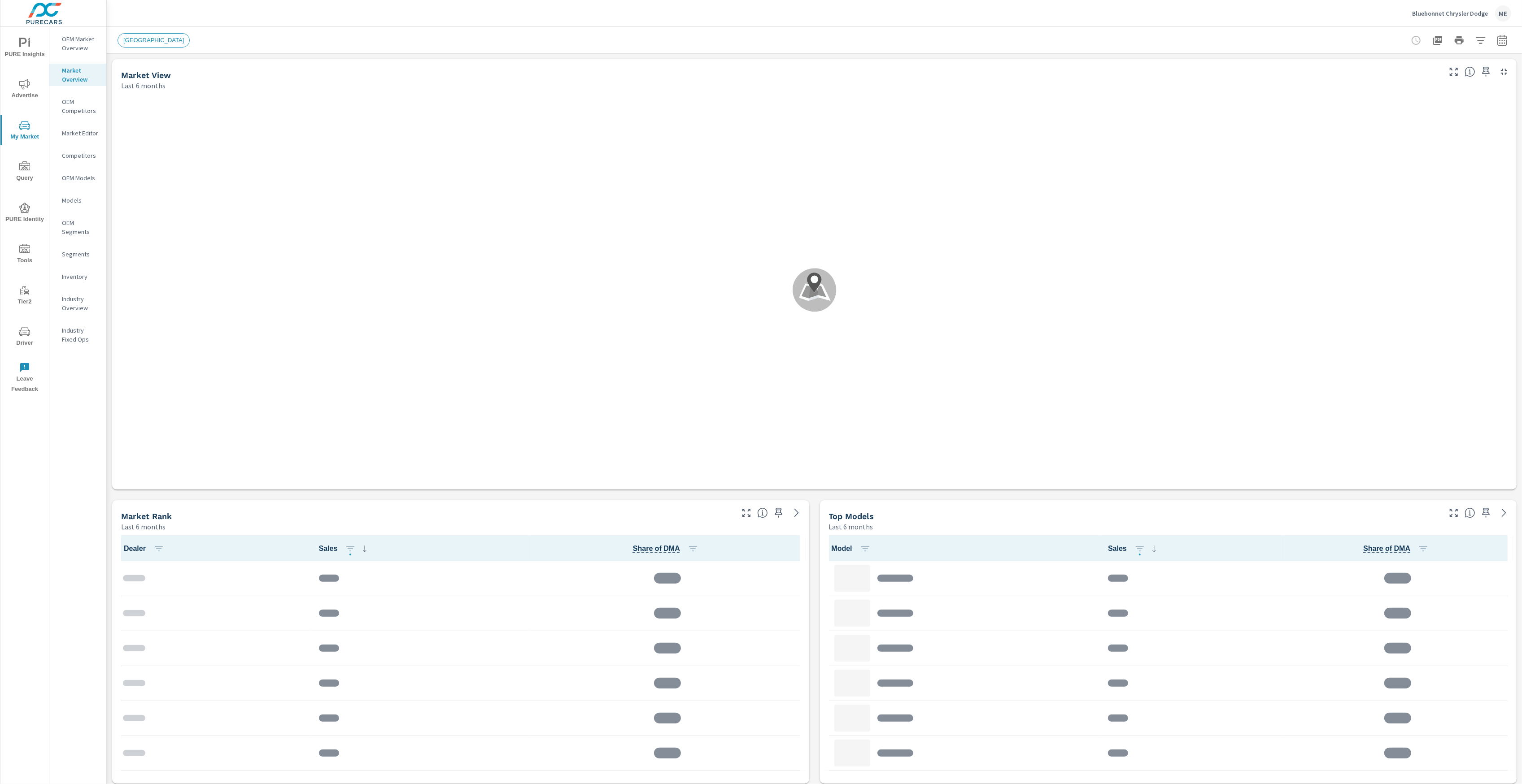
click at [1483, 38] on icon "button" at bounding box center [1481, 40] width 11 height 11
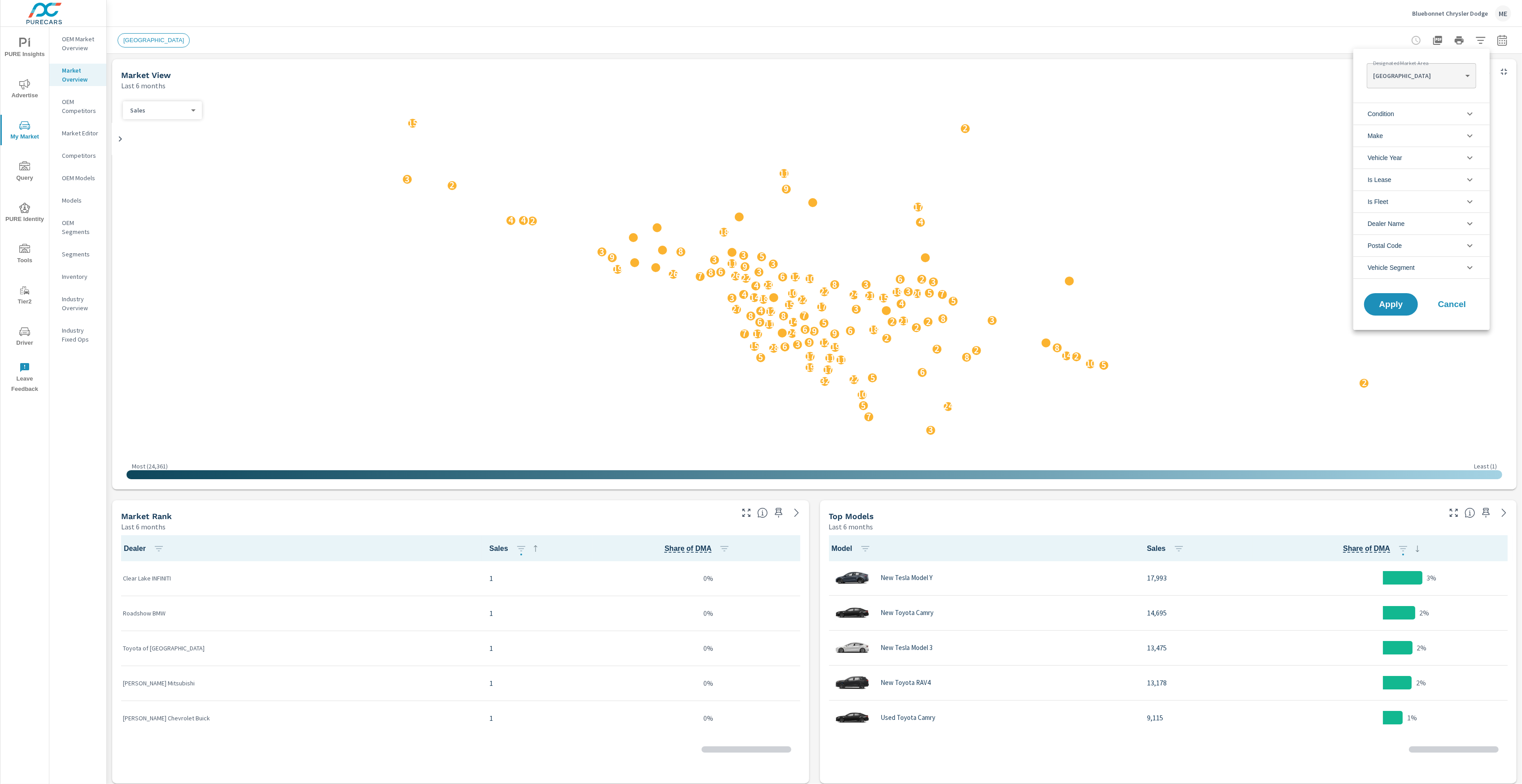
scroll to position [70, 0]
click at [1435, 79] on body "PURE Insights Advertise My Market Query PURE Identity Tools Tier2 Driver Leave …" at bounding box center [761, 392] width 1522 height 784
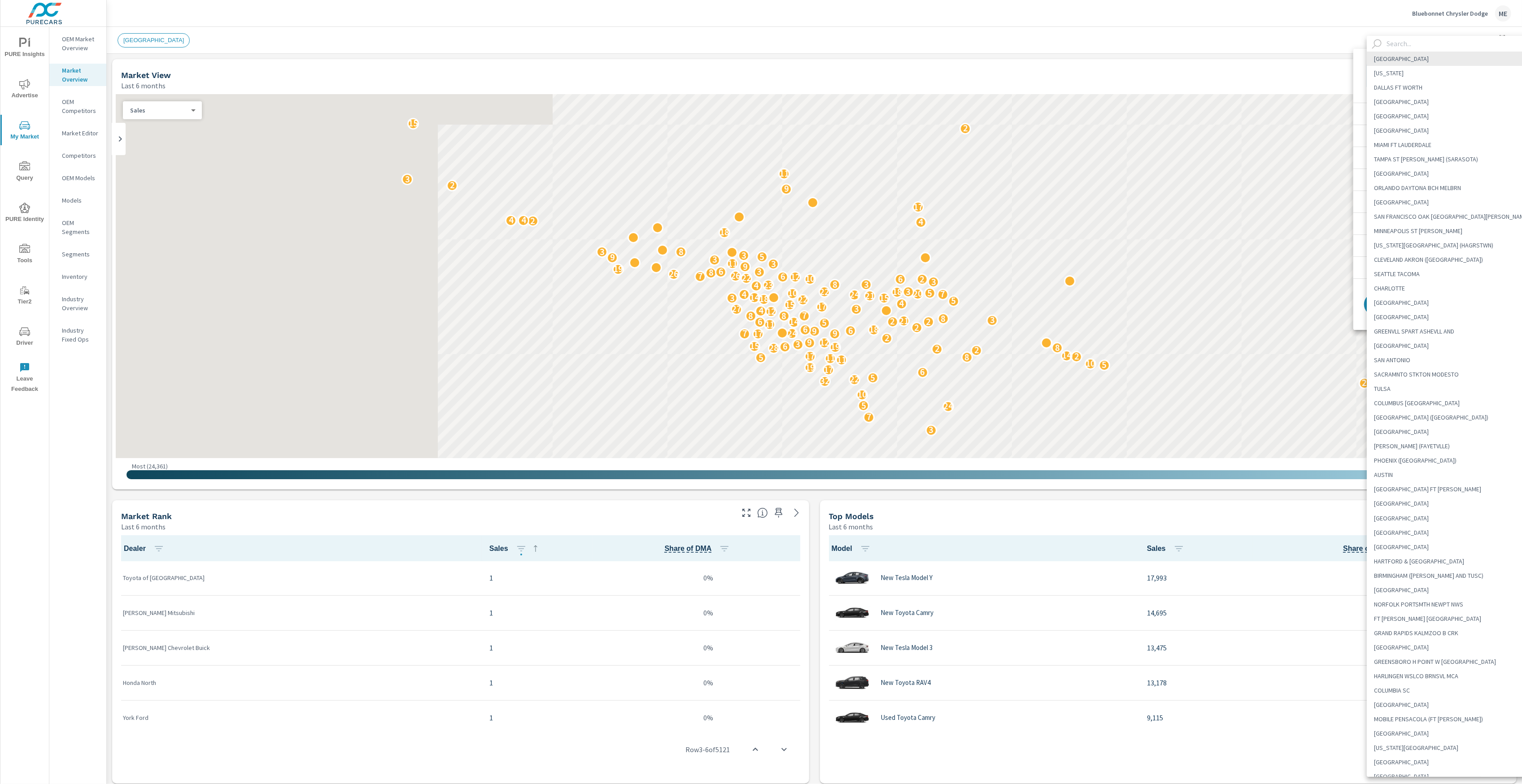
click at [1432, 43] on input "text" at bounding box center [1460, 44] width 153 height 16
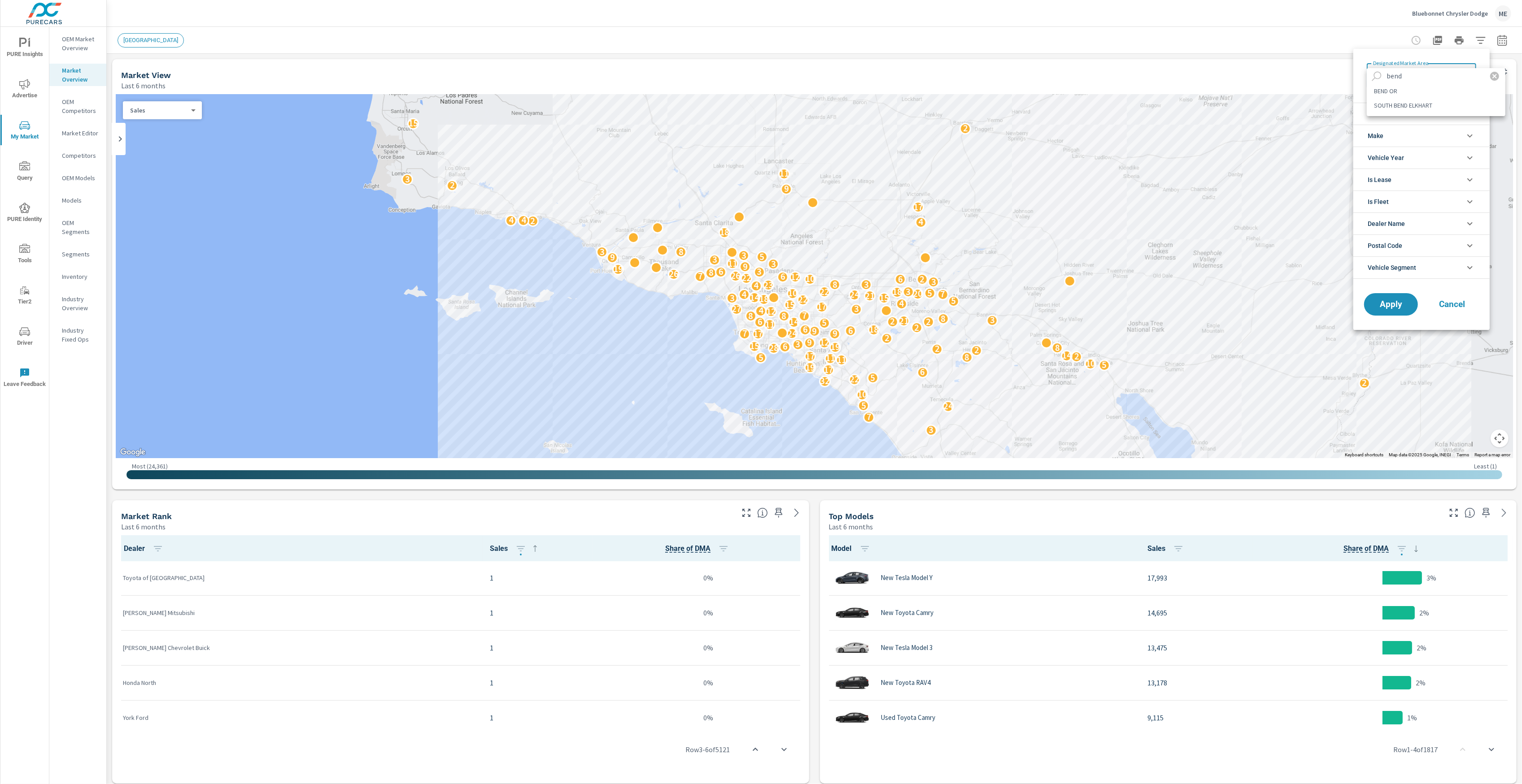
type input "bend"
click at [1402, 88] on li "BEND OR" at bounding box center [1436, 91] width 138 height 14
type Area "BEND OR"
click at [1426, 281] on ul "Condition New Used Make Toyota Honda Ford Chevrolet Tesla Mercedes-Benz Nissan …" at bounding box center [1422, 191] width 136 height 183
click at [1432, 269] on li "Vehicle Segment" at bounding box center [1422, 267] width 136 height 22
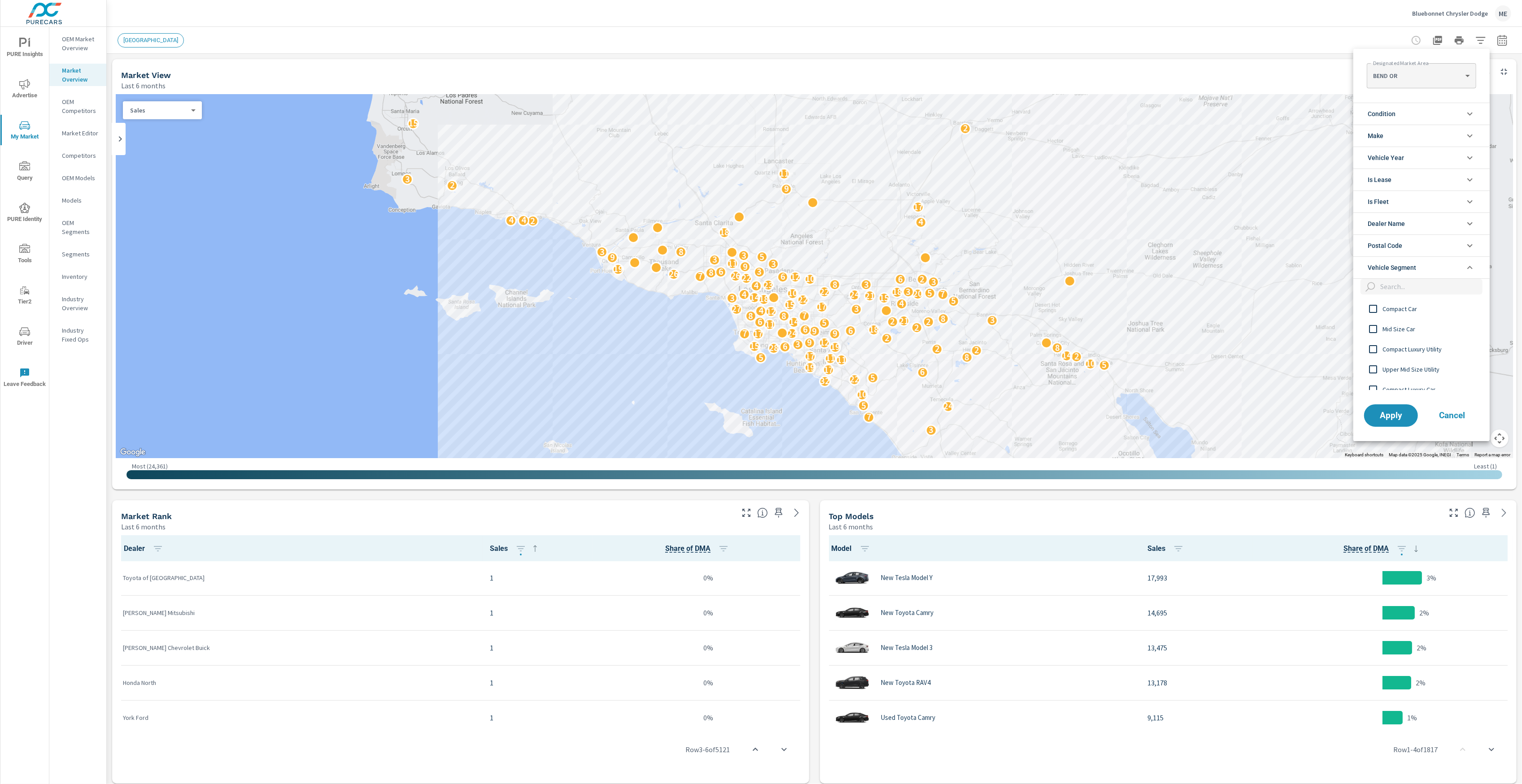
scroll to position [22, 0]
click at [1430, 370] on span "Upper Mid Size Utility" at bounding box center [1432, 368] width 99 height 11
click at [1404, 418] on span "Apply" at bounding box center [1391, 415] width 37 height 9
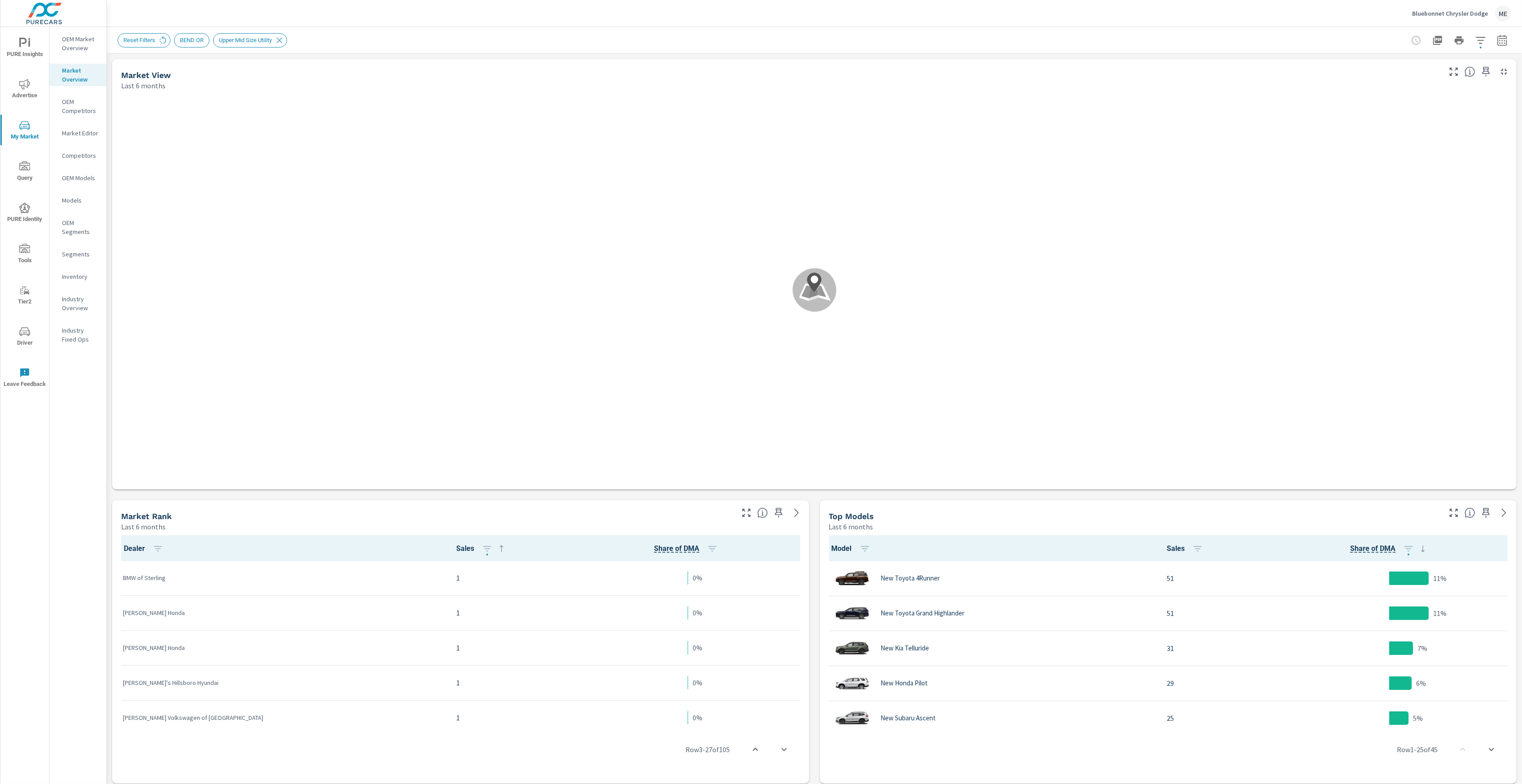
scroll to position [1, 0]
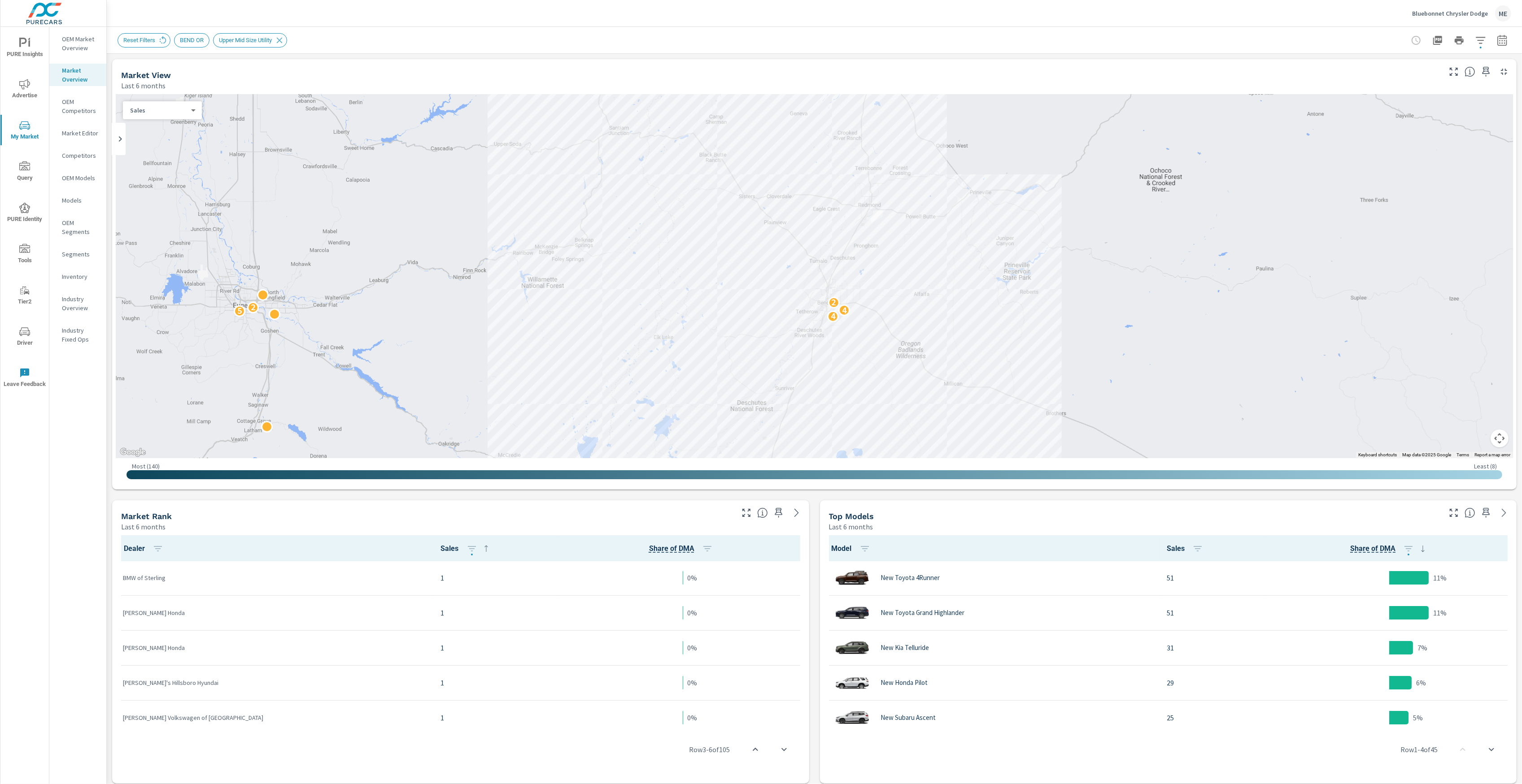
click at [1484, 40] on icon "button" at bounding box center [1481, 40] width 11 height 11
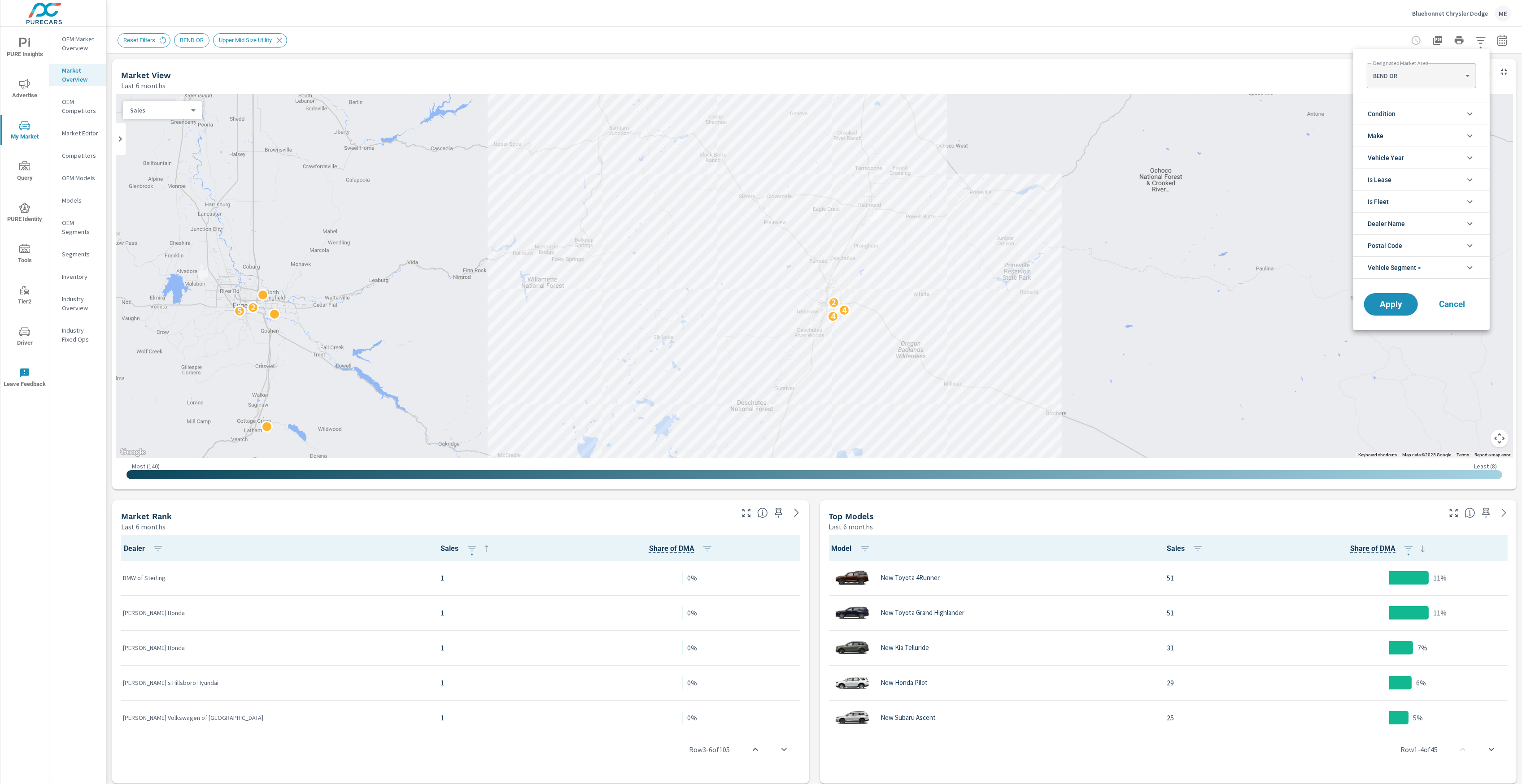
scroll to position [81, 0]
click at [1389, 134] on li "Make" at bounding box center [1422, 136] width 136 height 22
drag, startPoint x: 1395, startPoint y: 109, endPoint x: 1411, endPoint y: 149, distance: 43.1
click at [1395, 110] on span "Condition" at bounding box center [1382, 114] width 28 height 21
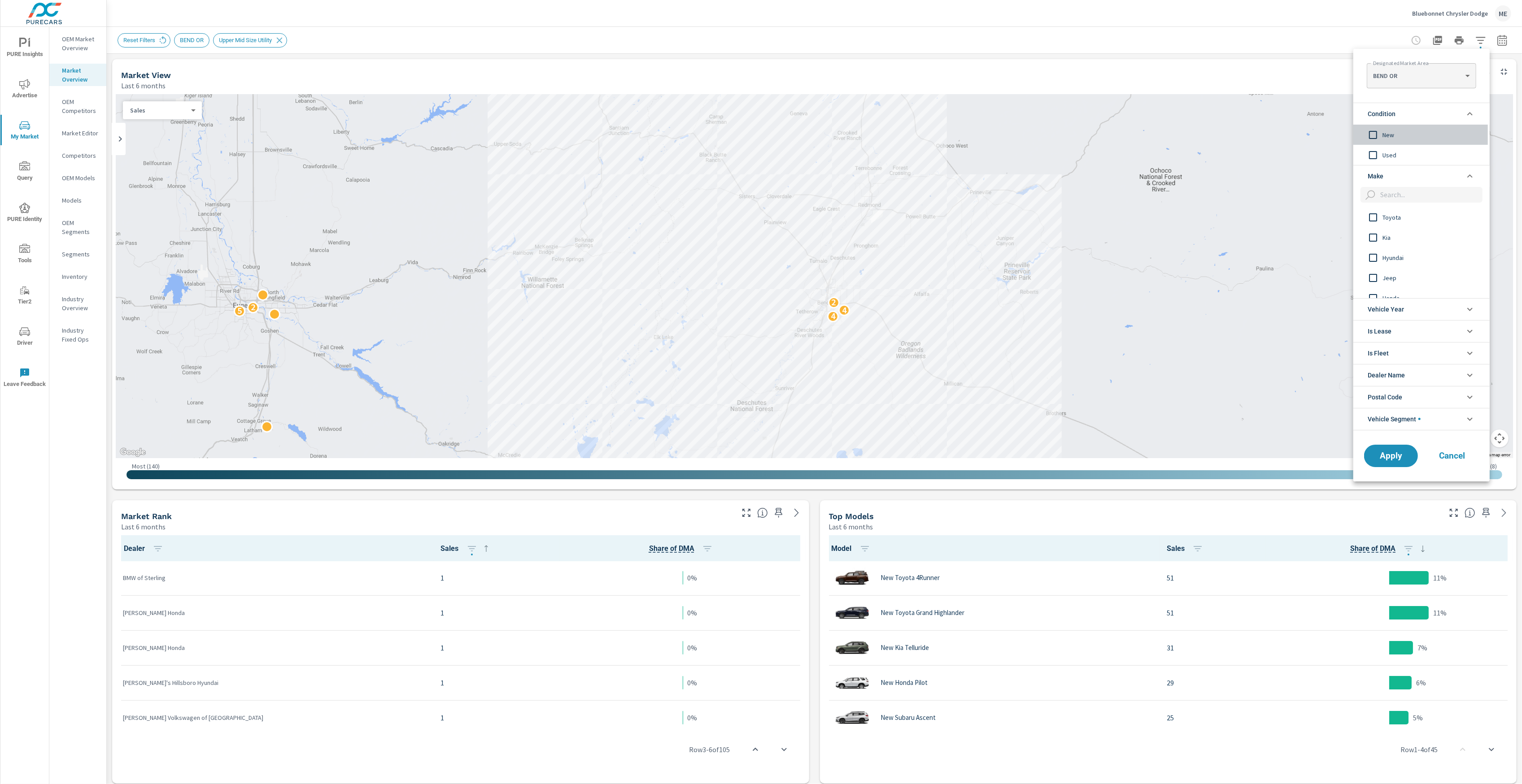
click at [1387, 132] on span "New" at bounding box center [1432, 135] width 99 height 11
click at [1402, 456] on span "Apply" at bounding box center [1391, 456] width 37 height 9
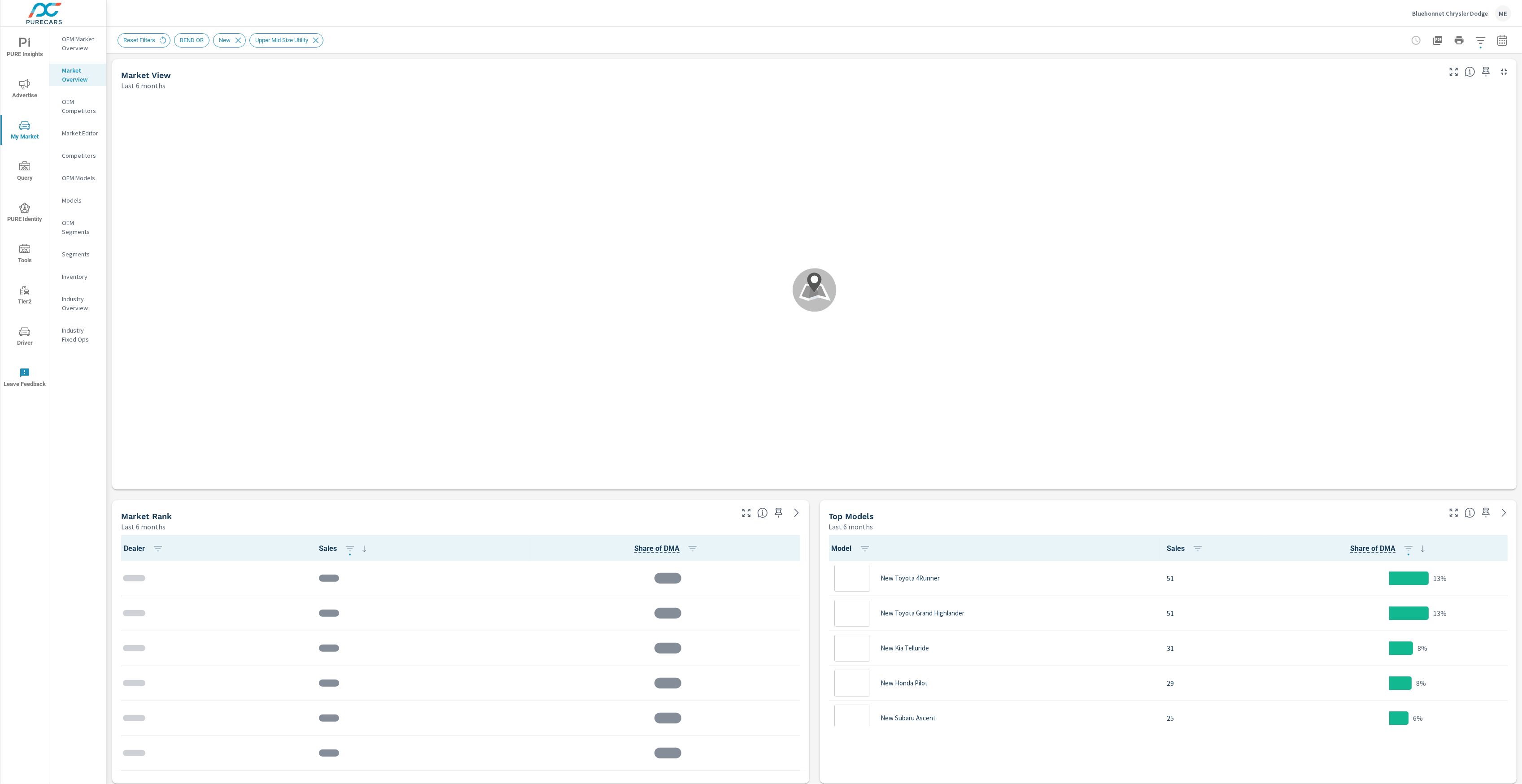
scroll to position [1, 0]
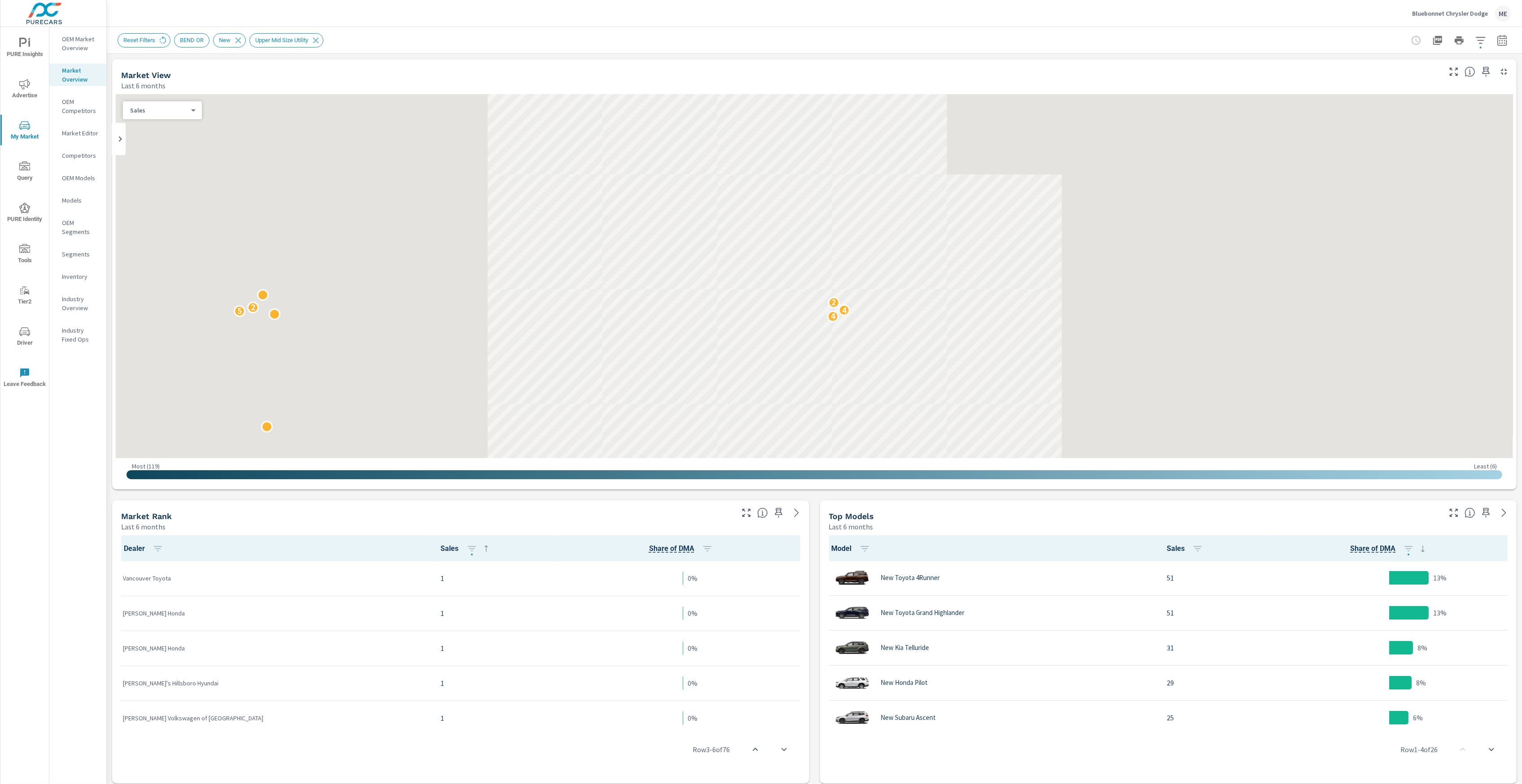
scroll to position [70, 0]
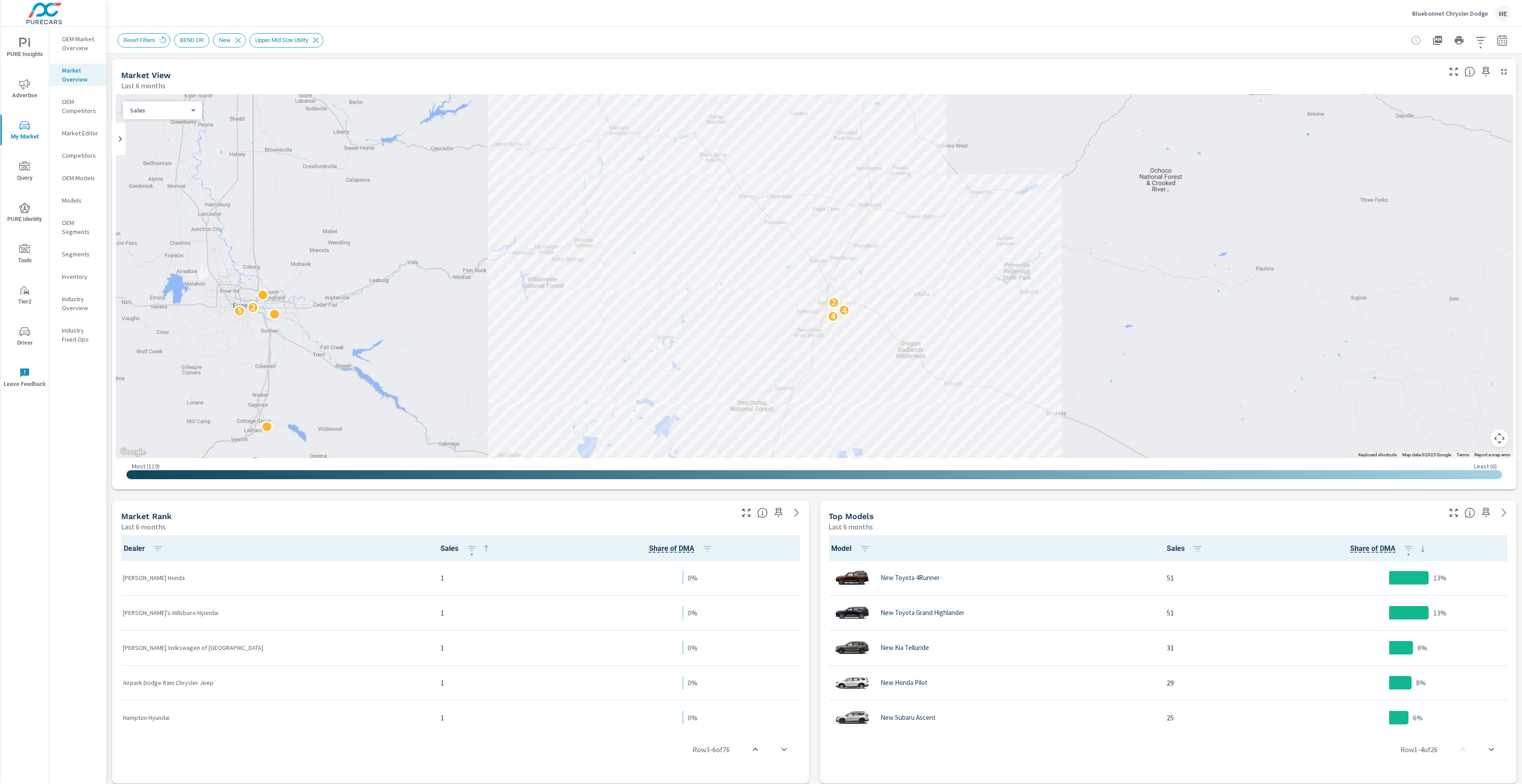
click at [1501, 40] on icon "button" at bounding box center [1503, 40] width 11 height 11
click at [1420, 122] on div "Apr" at bounding box center [1421, 128] width 34 height 21
click at [1499, 127] on div "2025 Jan Feb Mar Apr May Jun Jul Aug Sep Oct Nov Dec" at bounding box center [1450, 132] width 114 height 118
click at [1484, 126] on div "Jun" at bounding box center [1481, 128] width 26 height 21
click at [1489, 62] on input "Apply comparison" at bounding box center [1478, 61] width 51 height 17
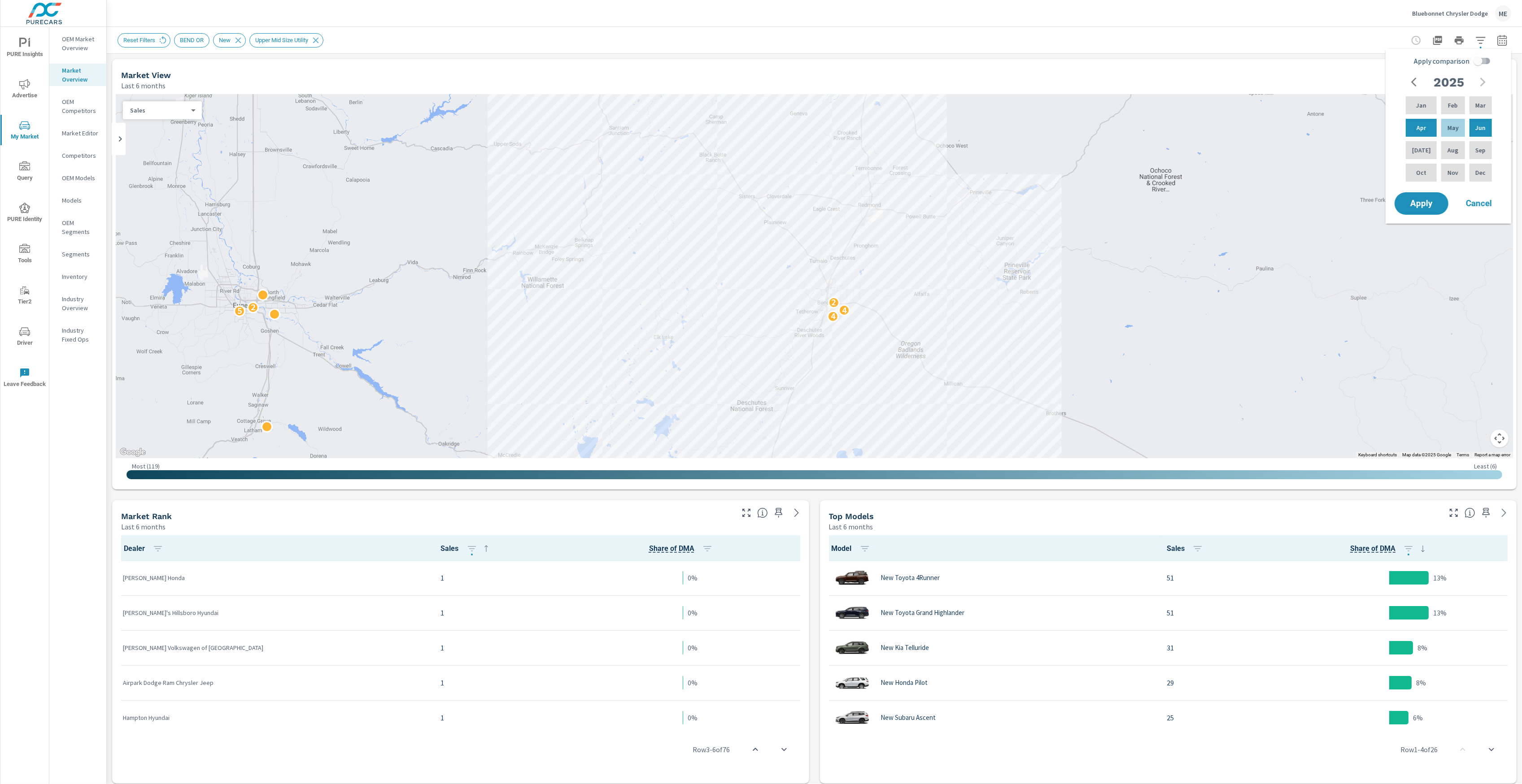
checkbox input "true"
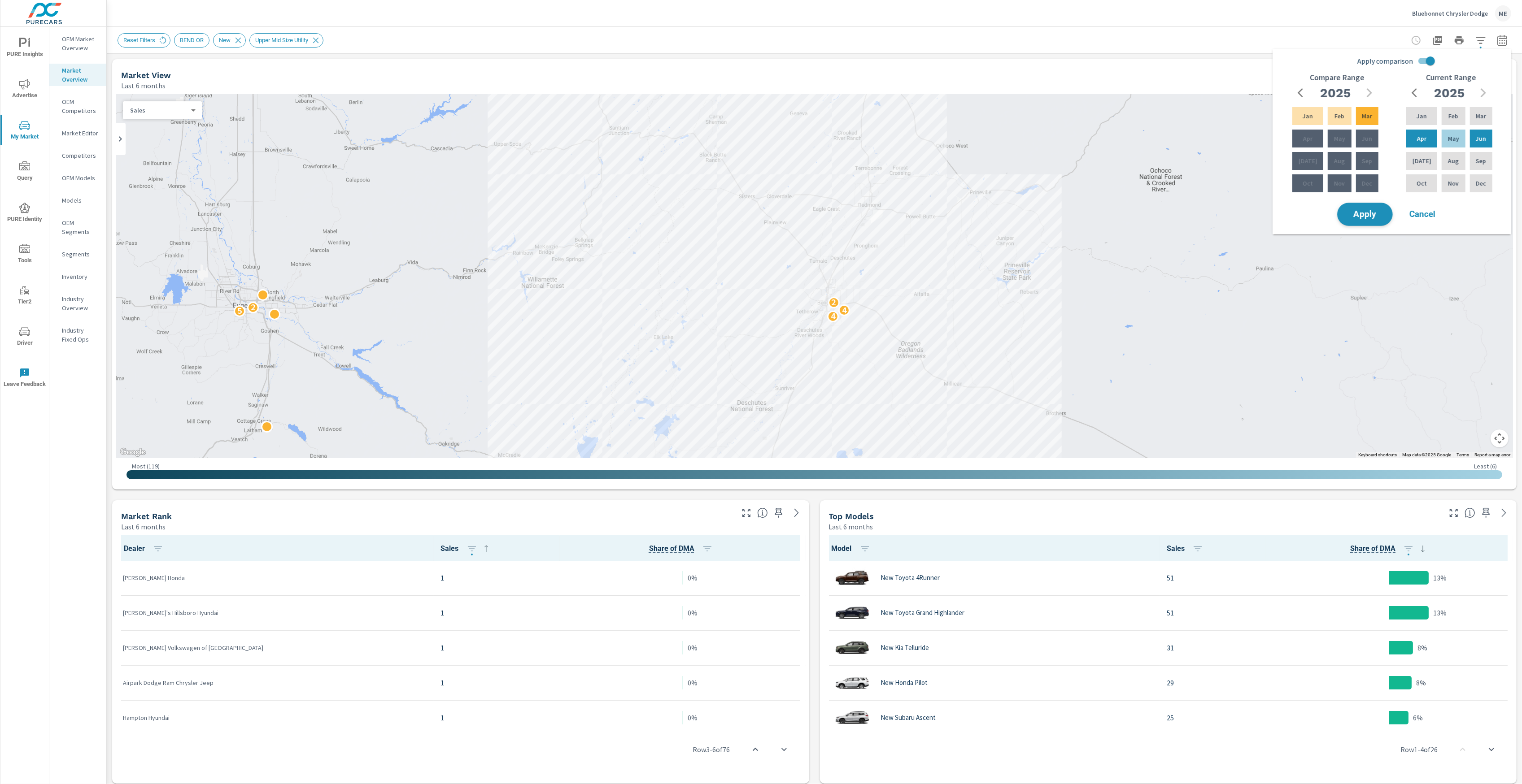
click at [1365, 206] on button "Apply" at bounding box center [1364, 214] width 55 height 24
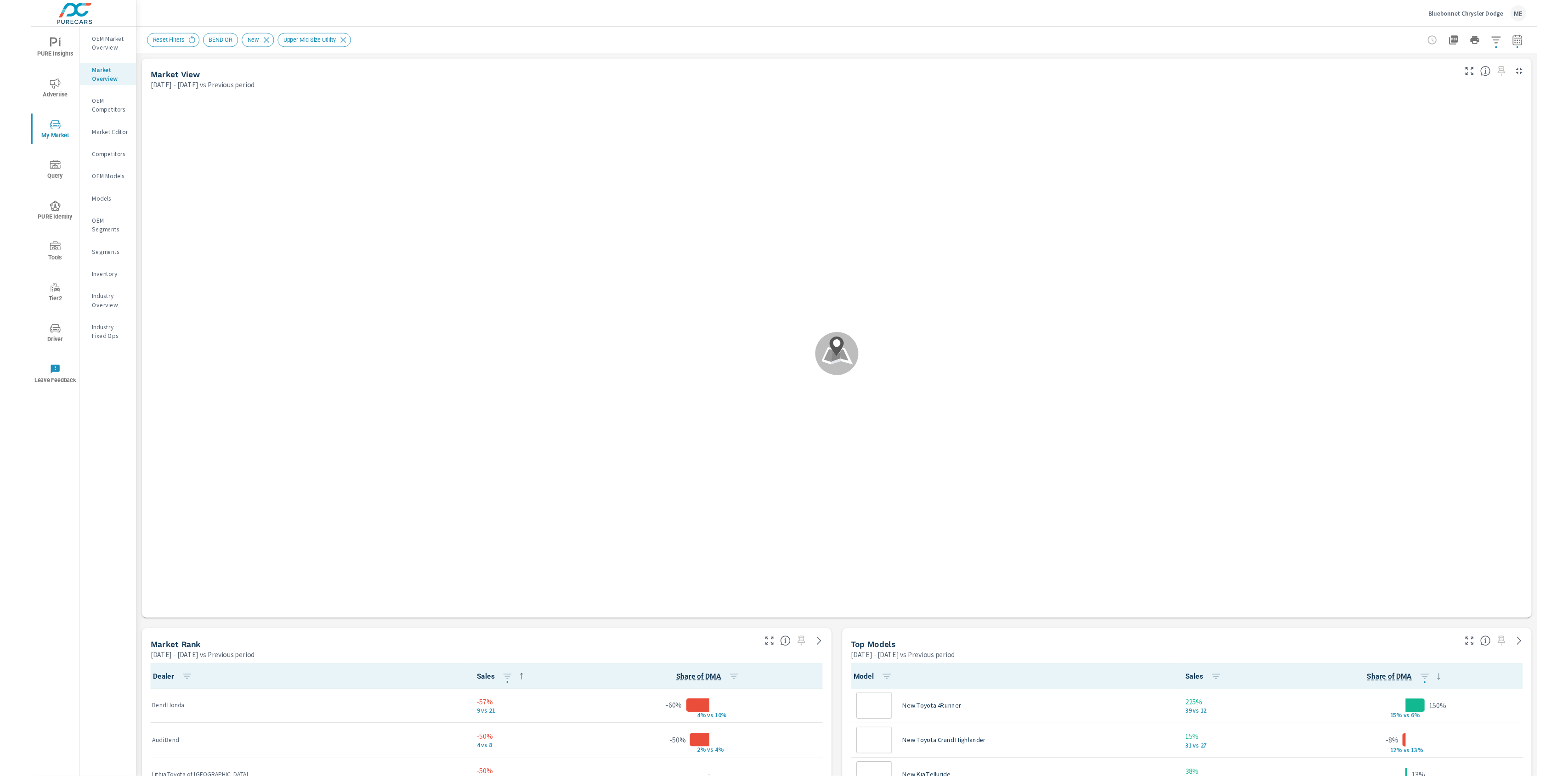
scroll to position [1, 0]
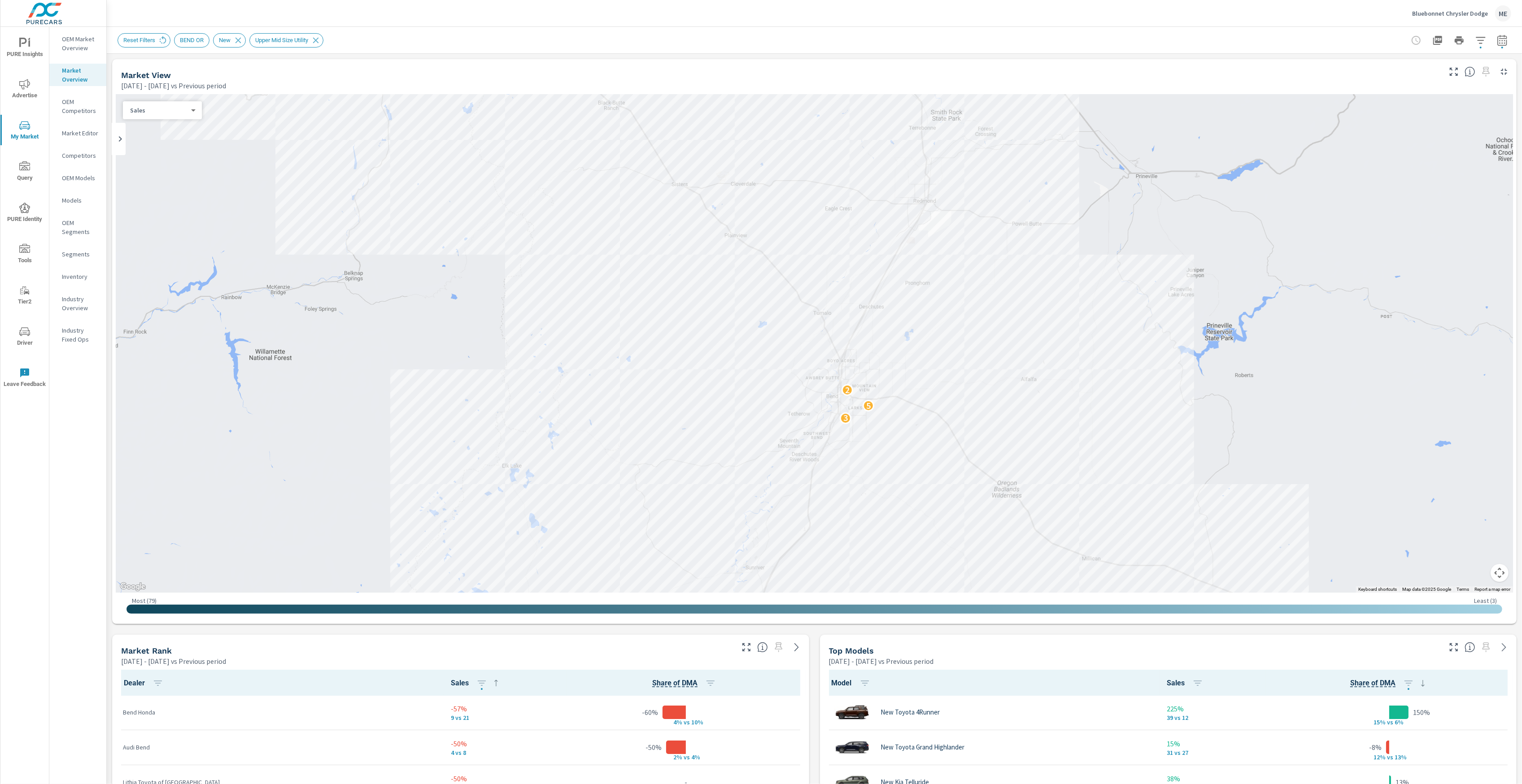
click at [811, 670] on div "Market View Apr 01, 2025 - Jun 30, 2025 vs Previous period ← Move left → Move r…" at bounding box center [814, 773] width 1415 height 1440
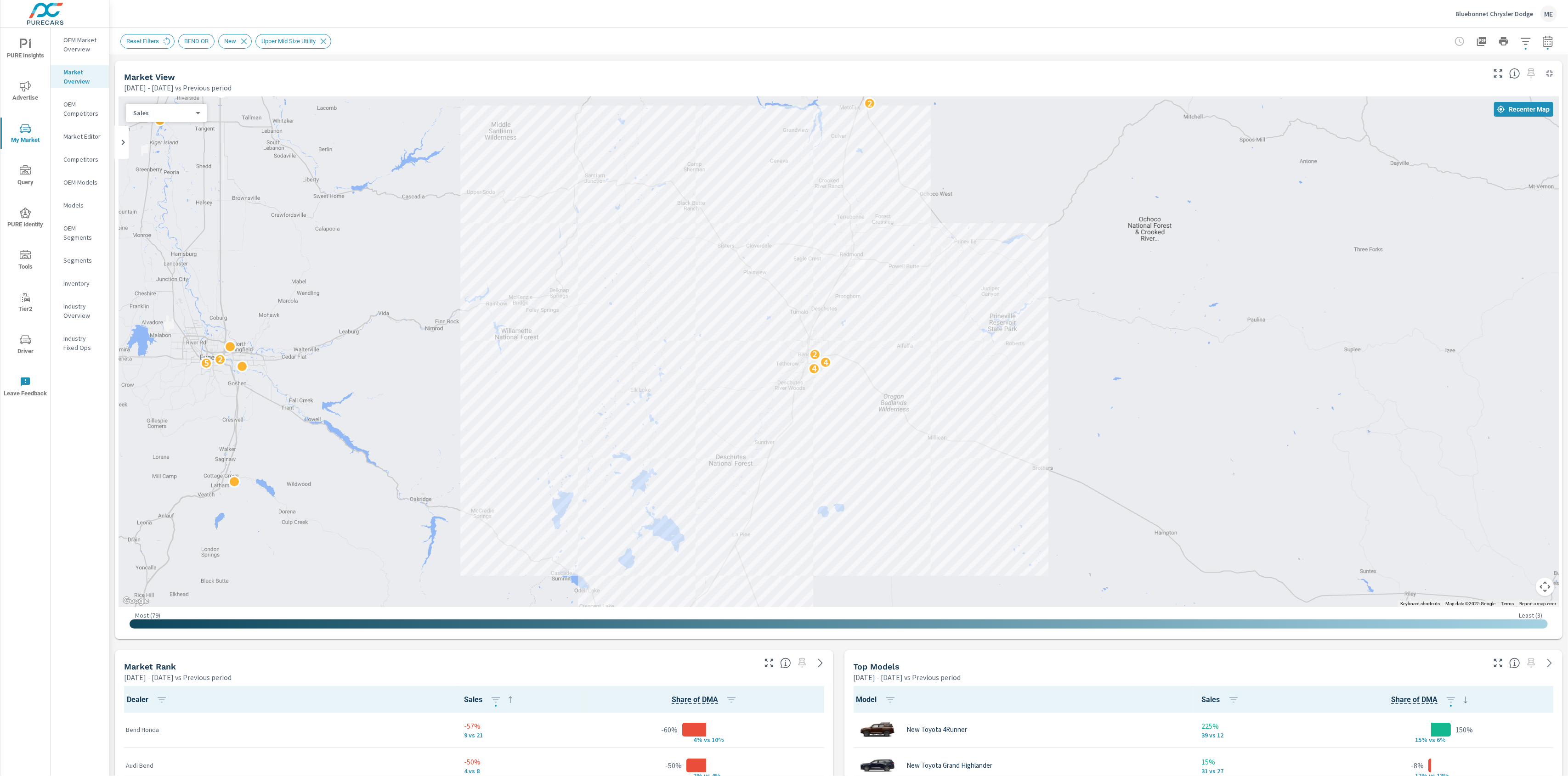
drag, startPoint x: 938, startPoint y: 260, endPoint x: 877, endPoint y: 284, distance: 65.6
click at [877, 284] on div "2 4 5 4 2 2 2 2 2 2 5" at bounding box center [839, 351] width 1441 height 511
click at [870, 26] on div "Bluebonnet Chrysler Dodge ME" at bounding box center [839, 14] width 1437 height 27
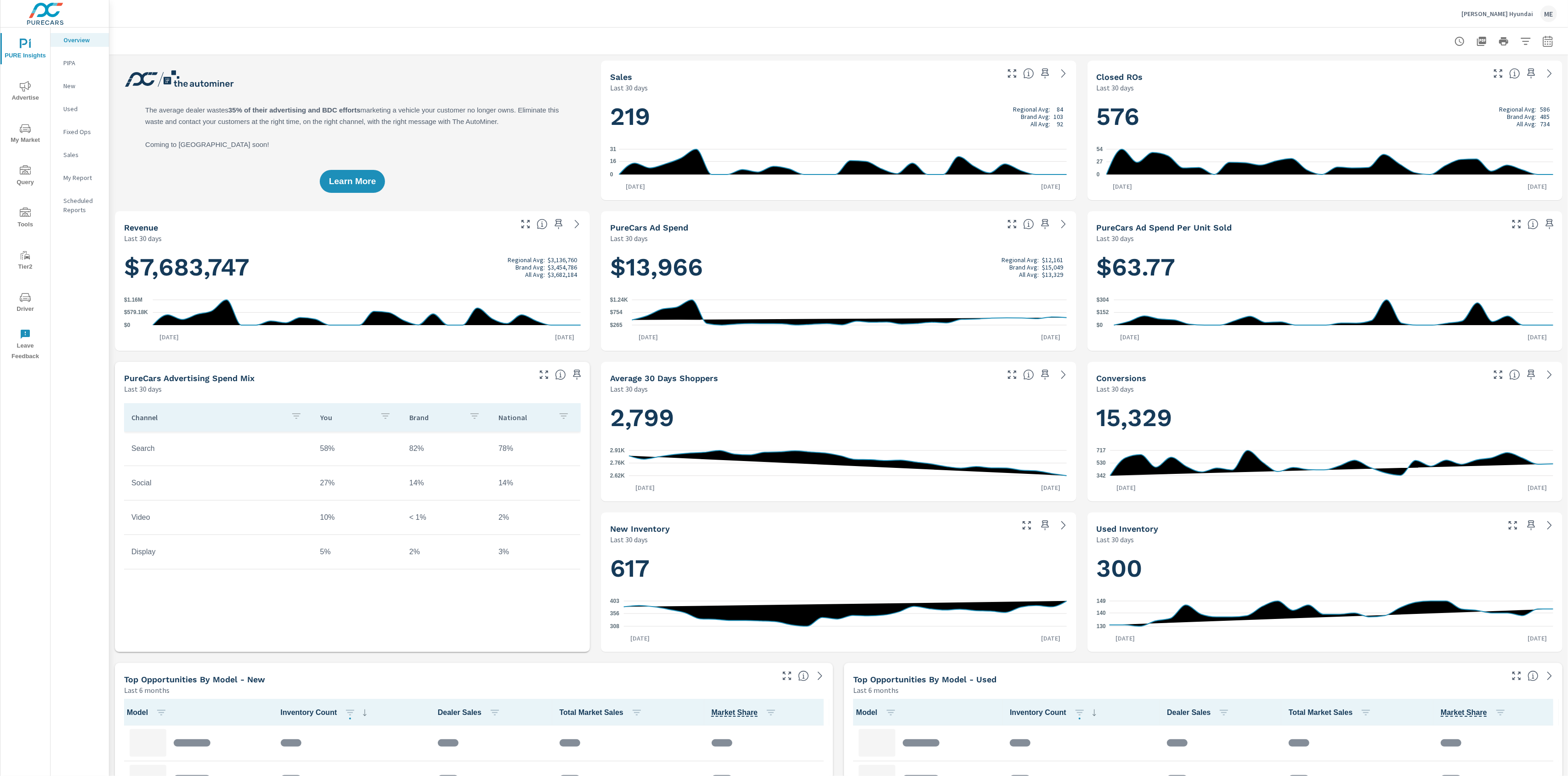
click at [536, 22] on div "[PERSON_NAME] Hyundai ME" at bounding box center [839, 14] width 1437 height 27
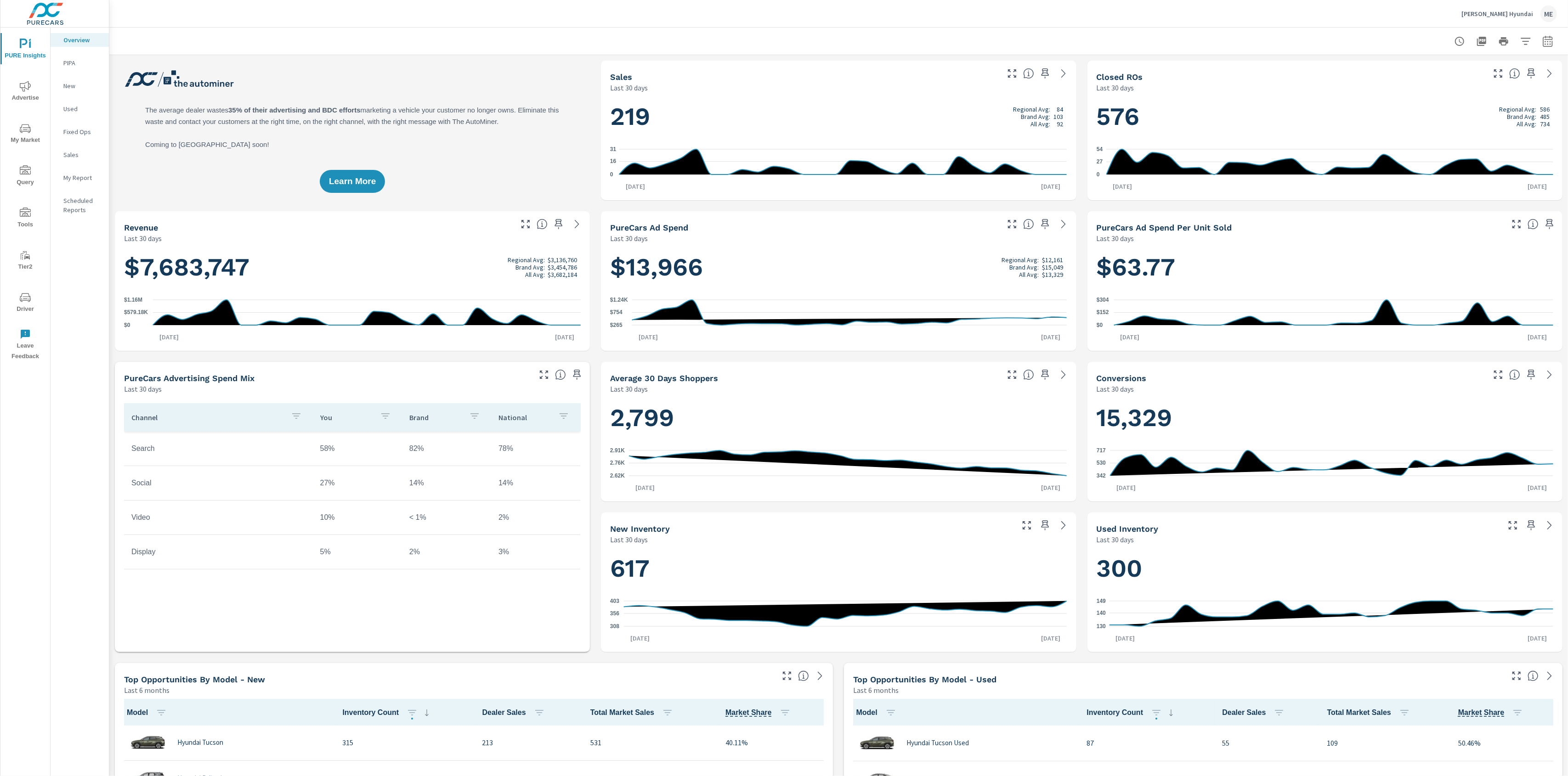
scroll to position [1, 0]
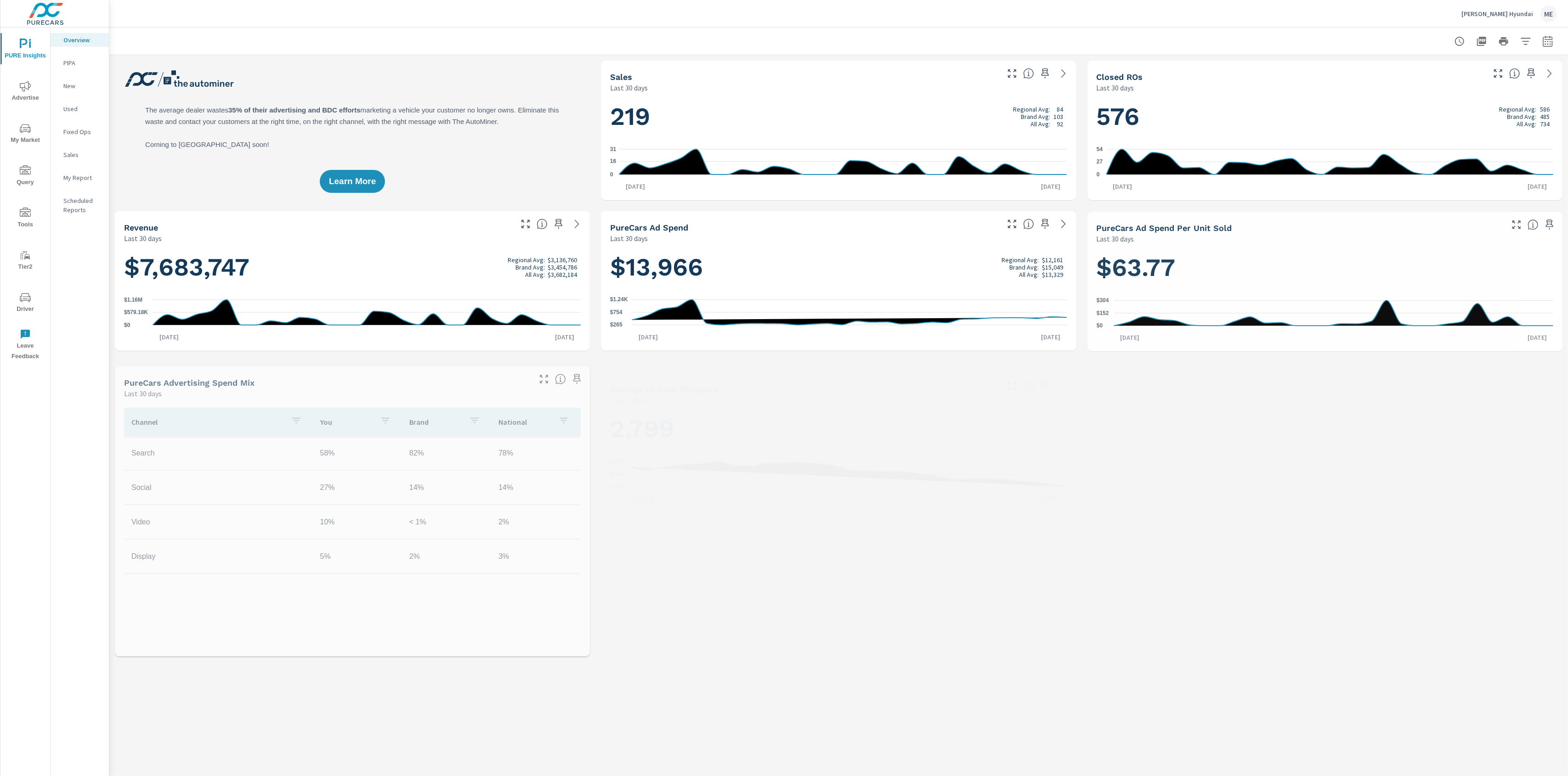
scroll to position [1, 0]
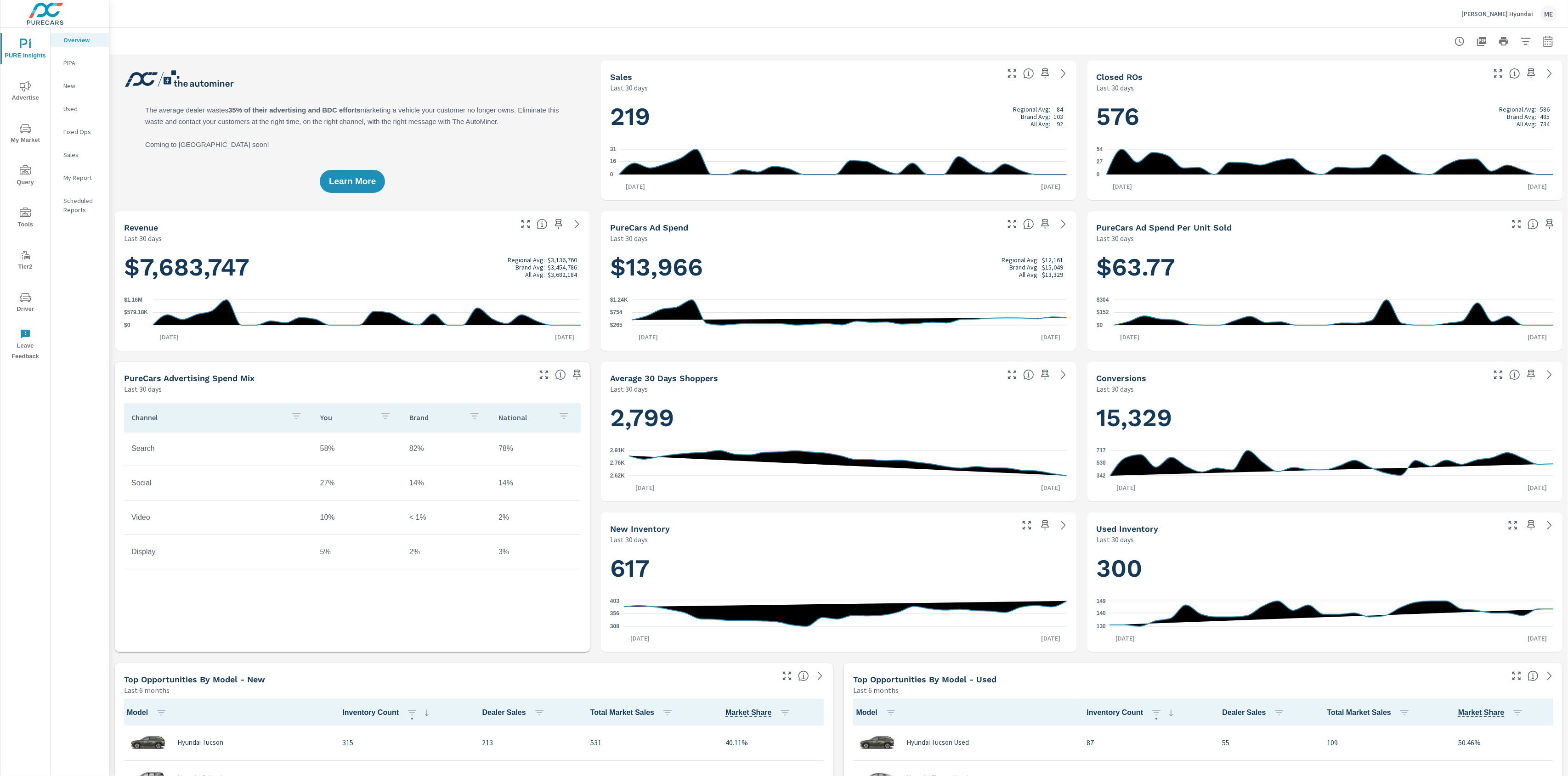
click at [27, 134] on span "My Market" at bounding box center [25, 134] width 44 height 23
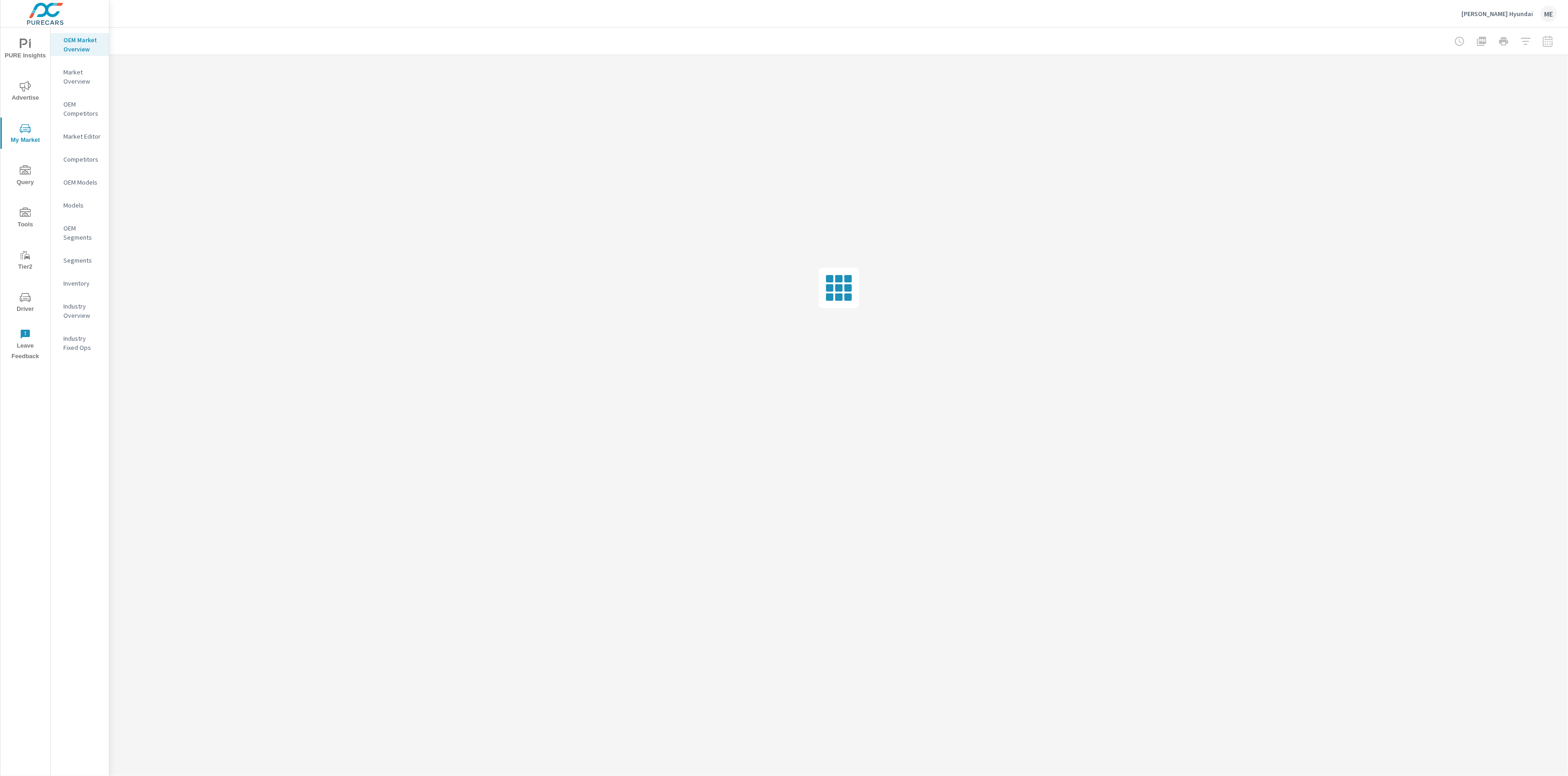
click at [84, 281] on p "Inventory" at bounding box center [82, 283] width 38 height 9
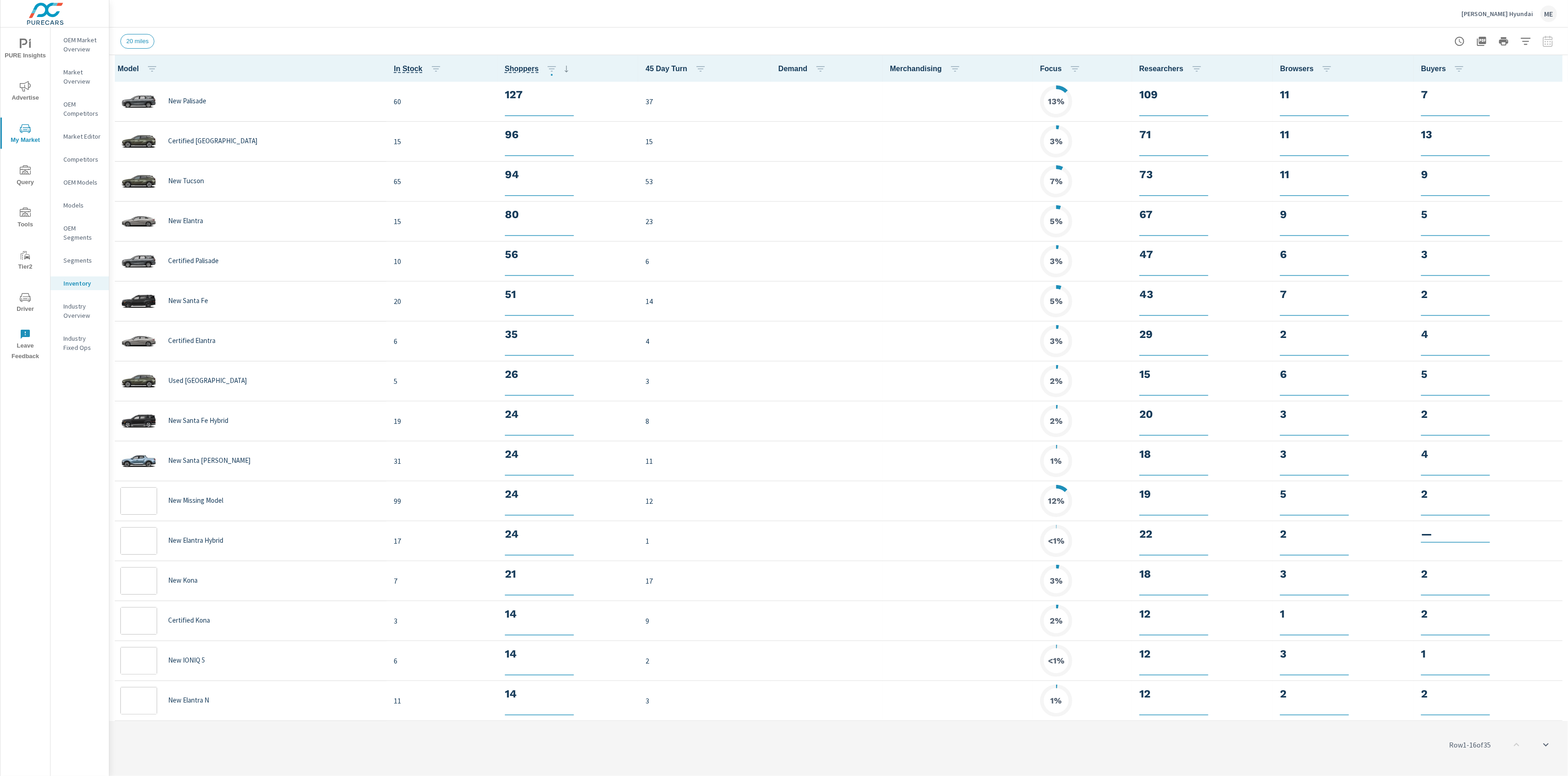
scroll to position [1, 0]
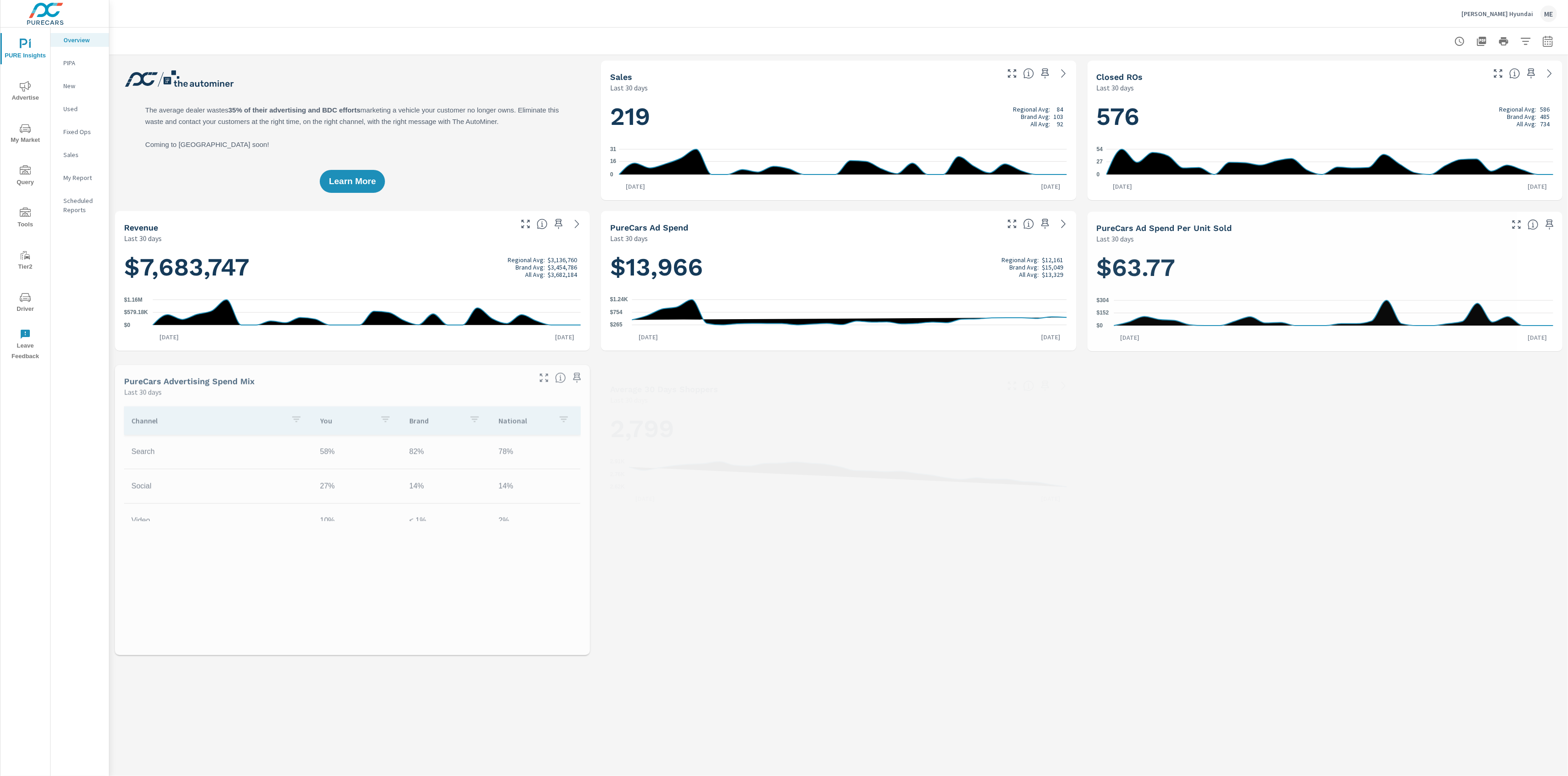
click at [32, 84] on span "Advertise" at bounding box center [25, 92] width 44 height 23
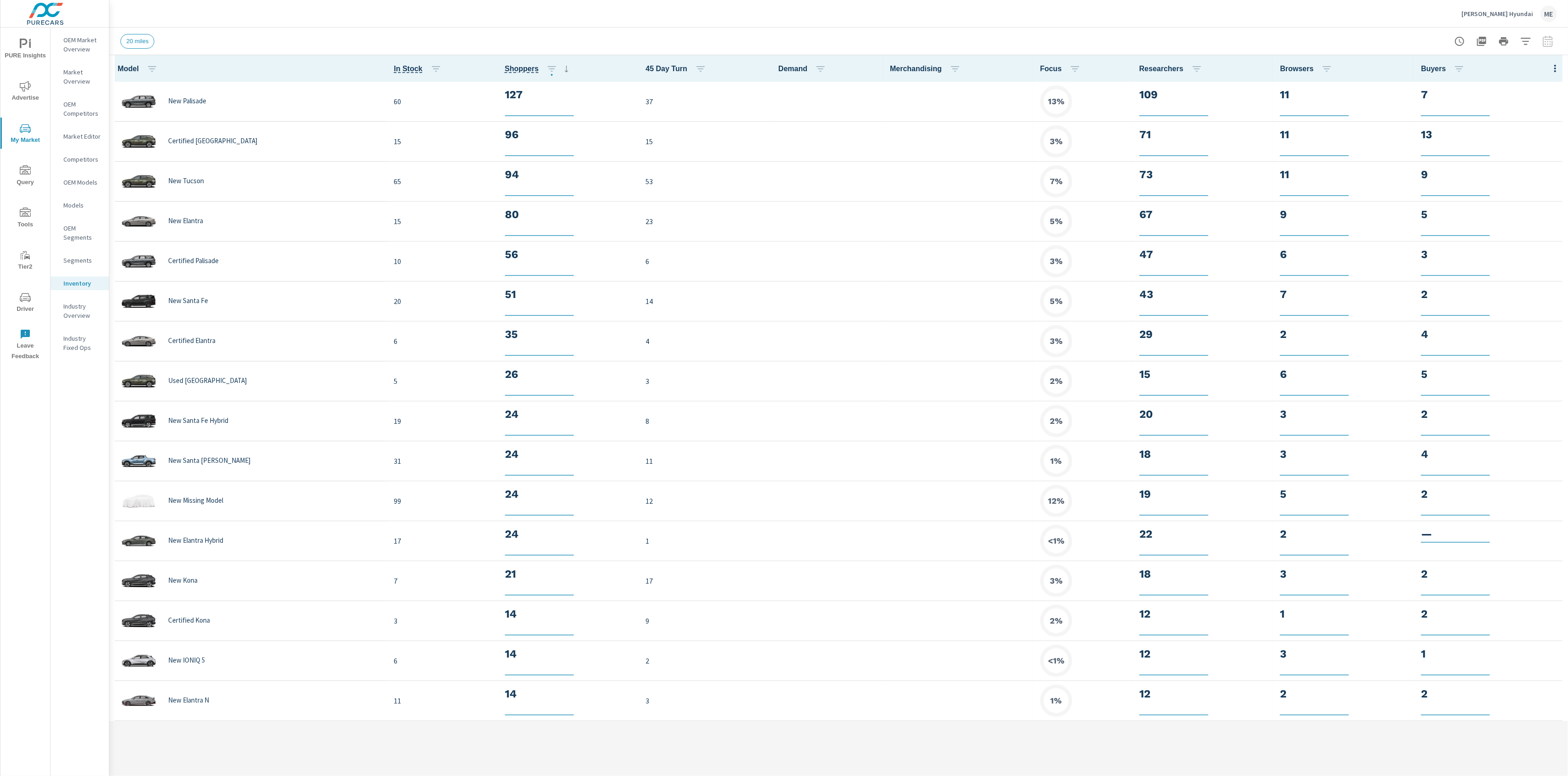
click at [31, 210] on icon "nav menu" at bounding box center [25, 212] width 11 height 9
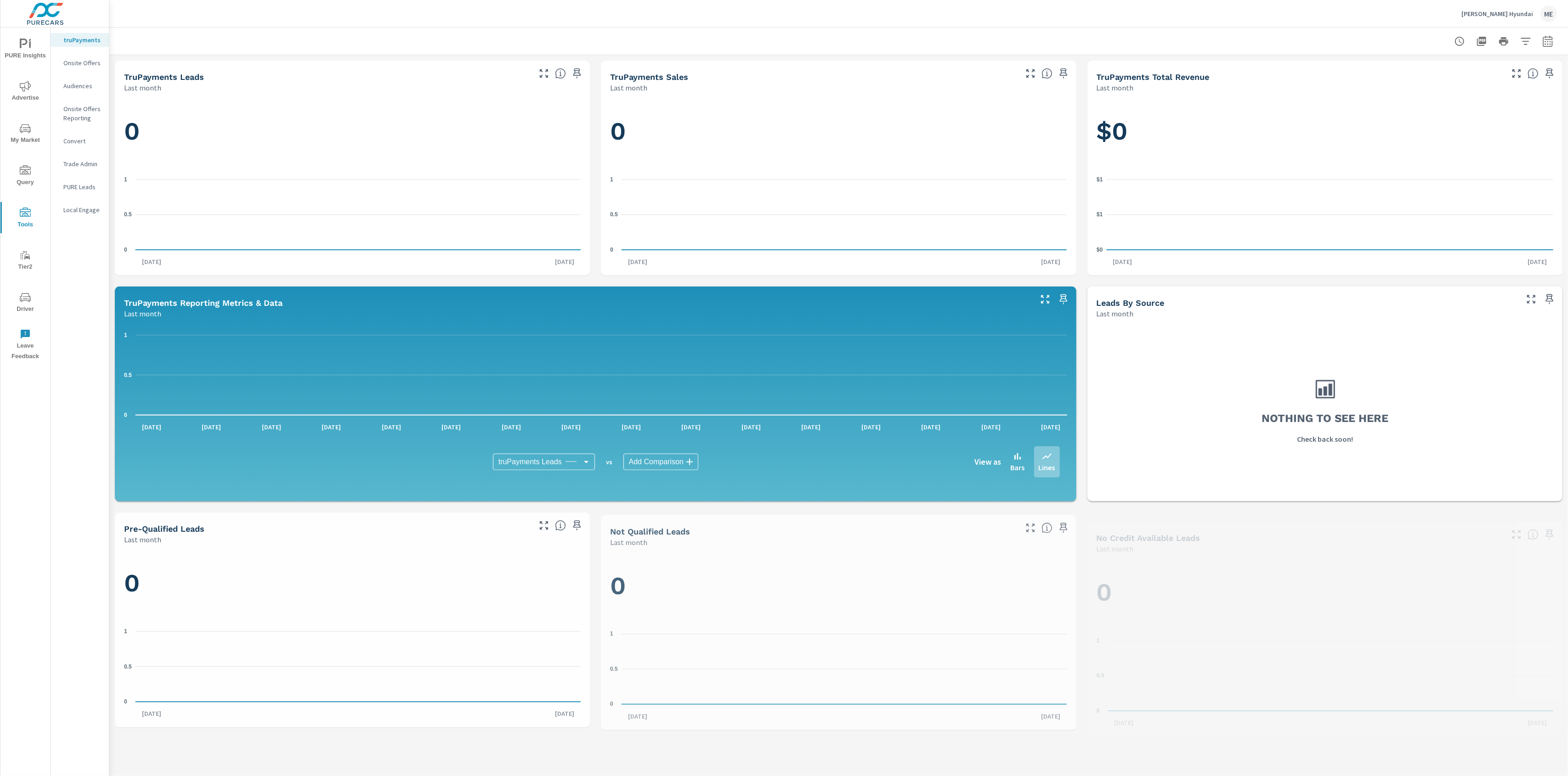
click at [64, 59] on p "Onsite Offers" at bounding box center [82, 63] width 38 height 9
